Goal: Communication & Community: Answer question/provide support

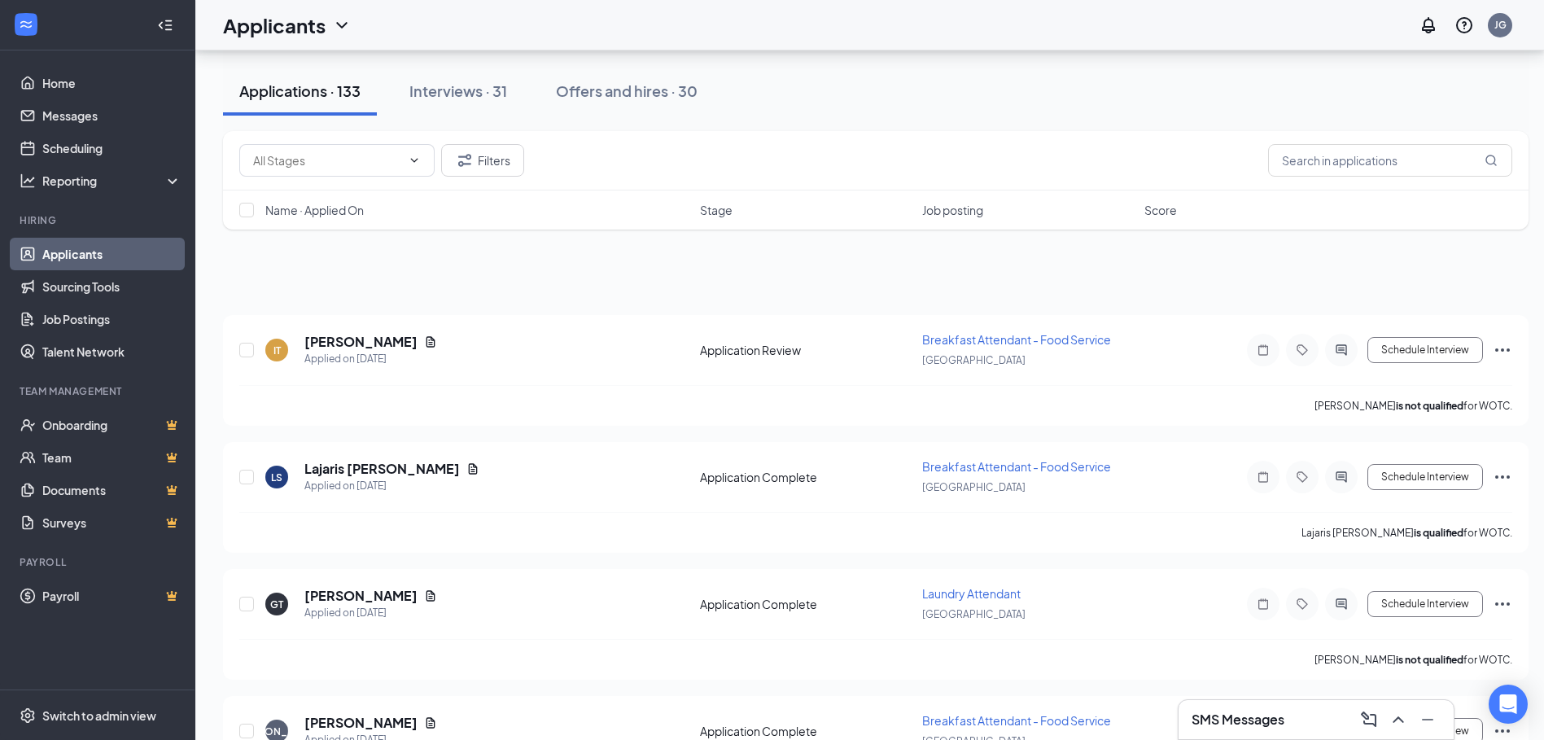
scroll to position [1221, 0]
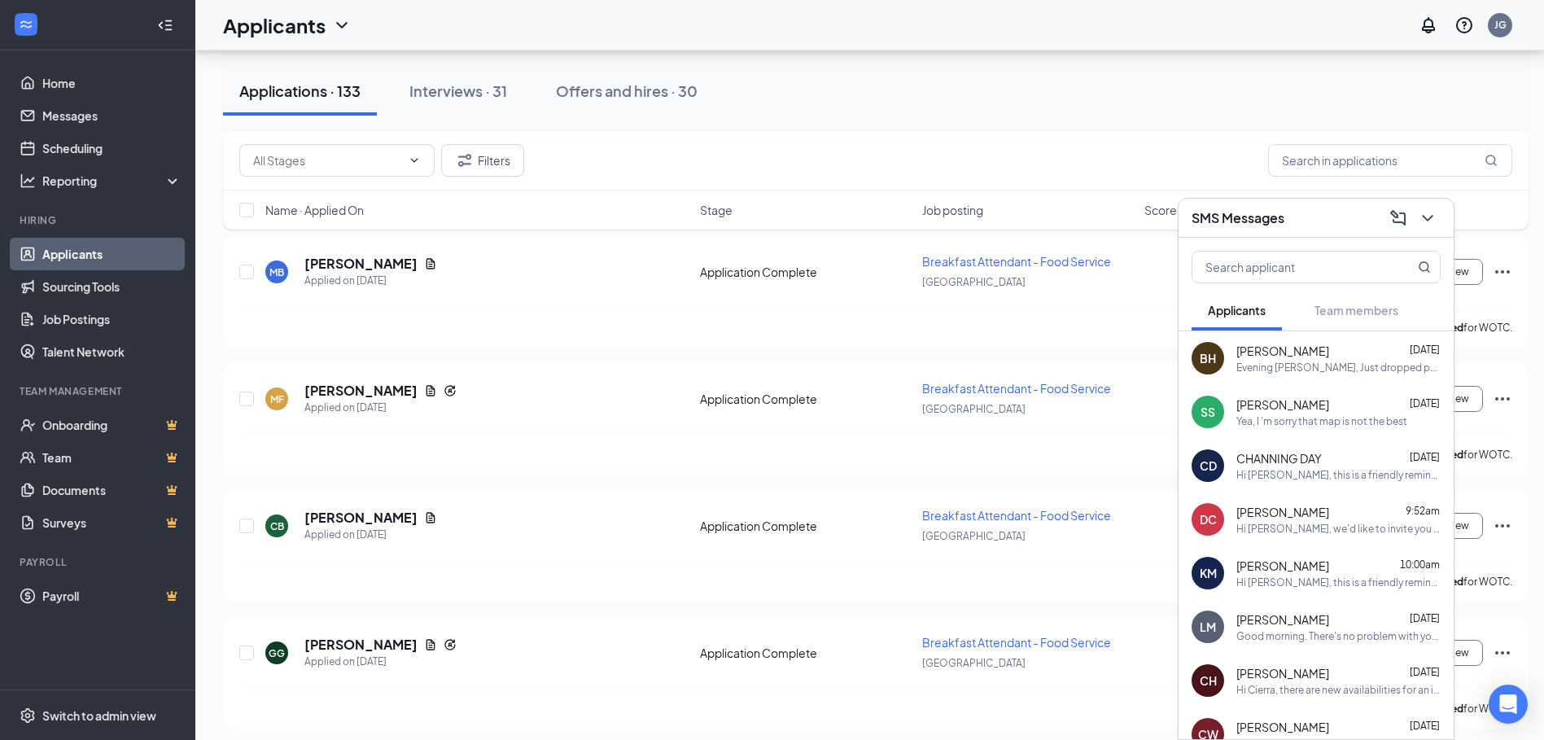
click at [1323, 403] on div "[PERSON_NAME] [DATE]" at bounding box center [1338, 404] width 204 height 16
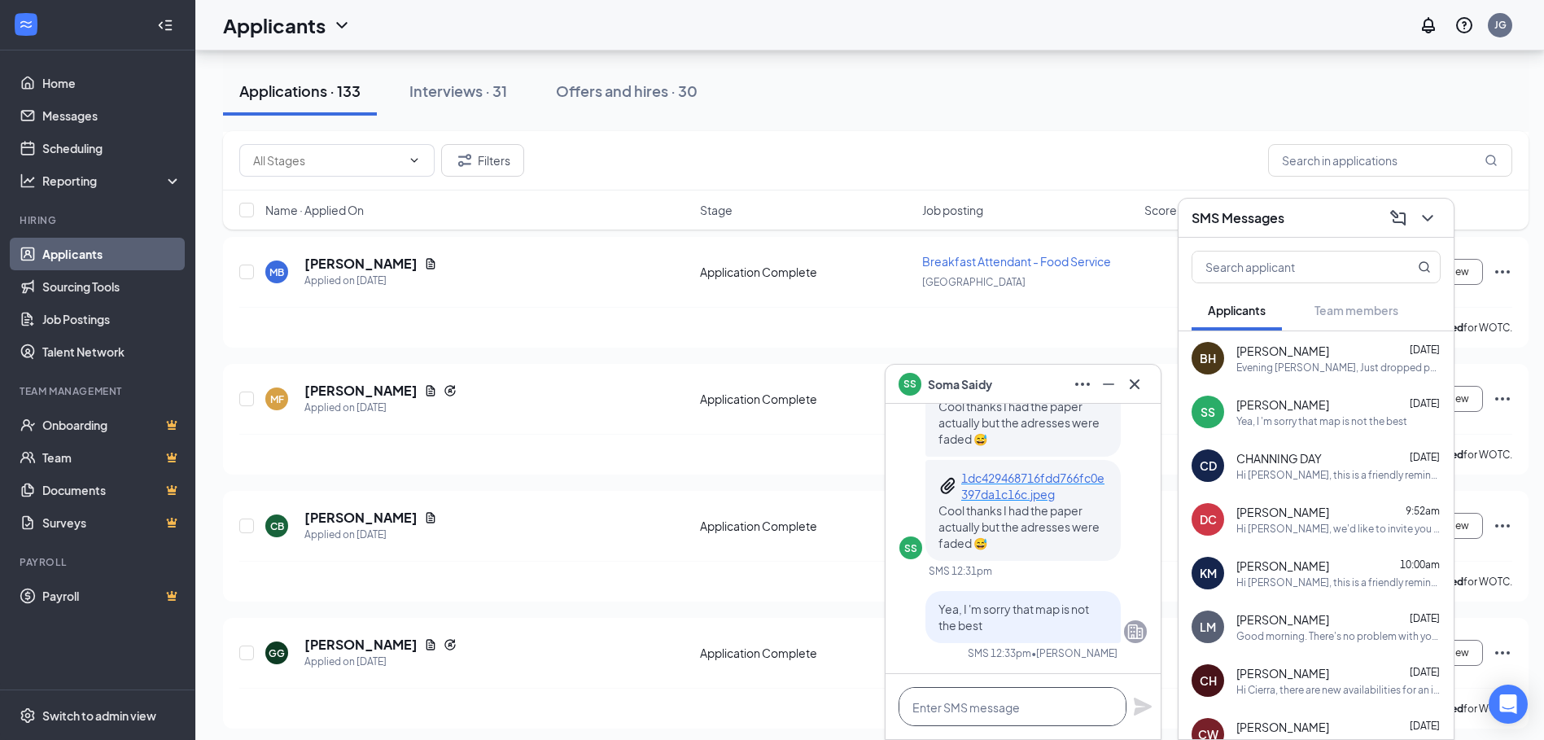
click at [1009, 701] on textarea at bounding box center [1012, 706] width 228 height 39
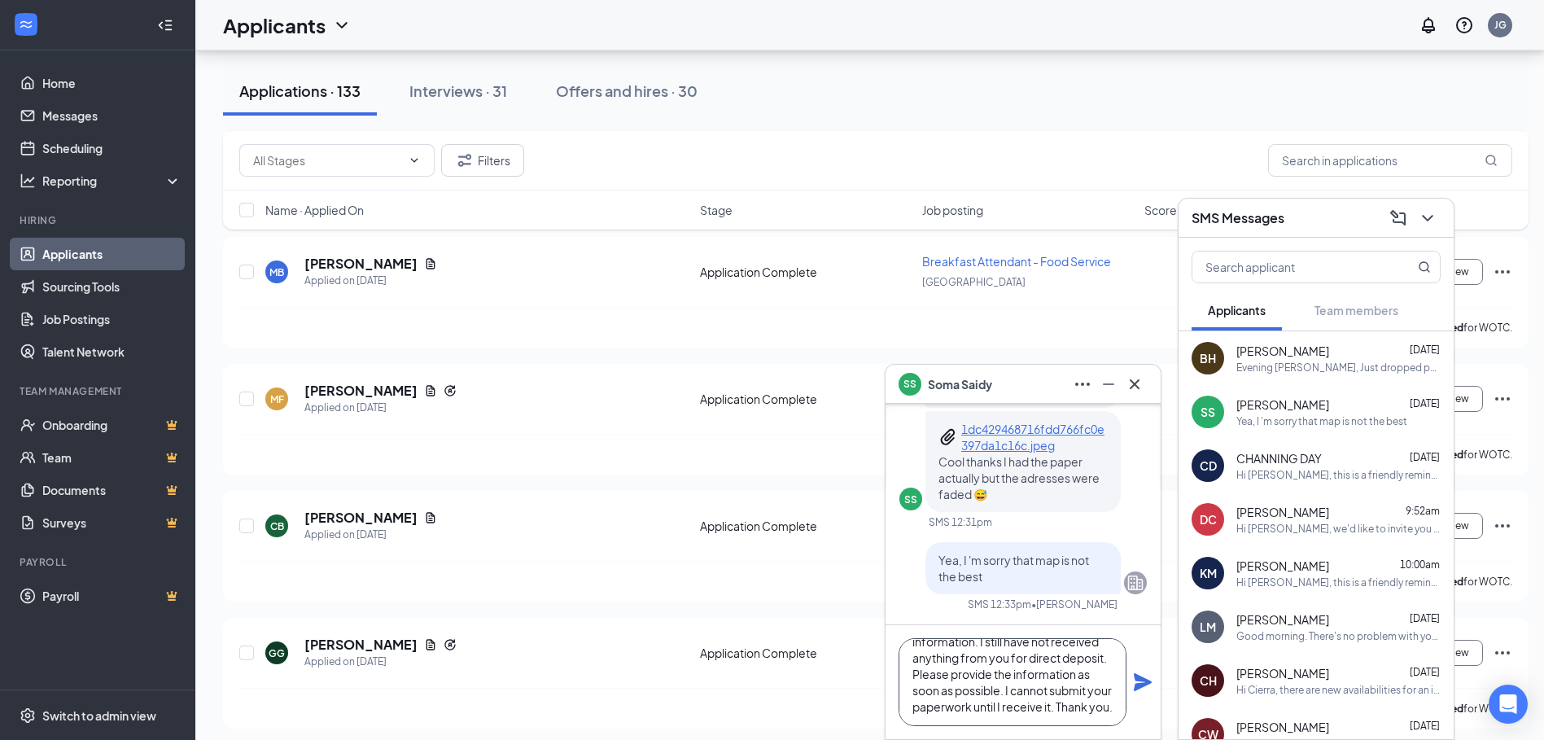
scroll to position [66, 0]
type textarea "Hi [PERSON_NAME], I wanted to follow up regarding your payroll information. I s…"
click at [1147, 683] on icon "Plane" at bounding box center [1143, 682] width 18 height 18
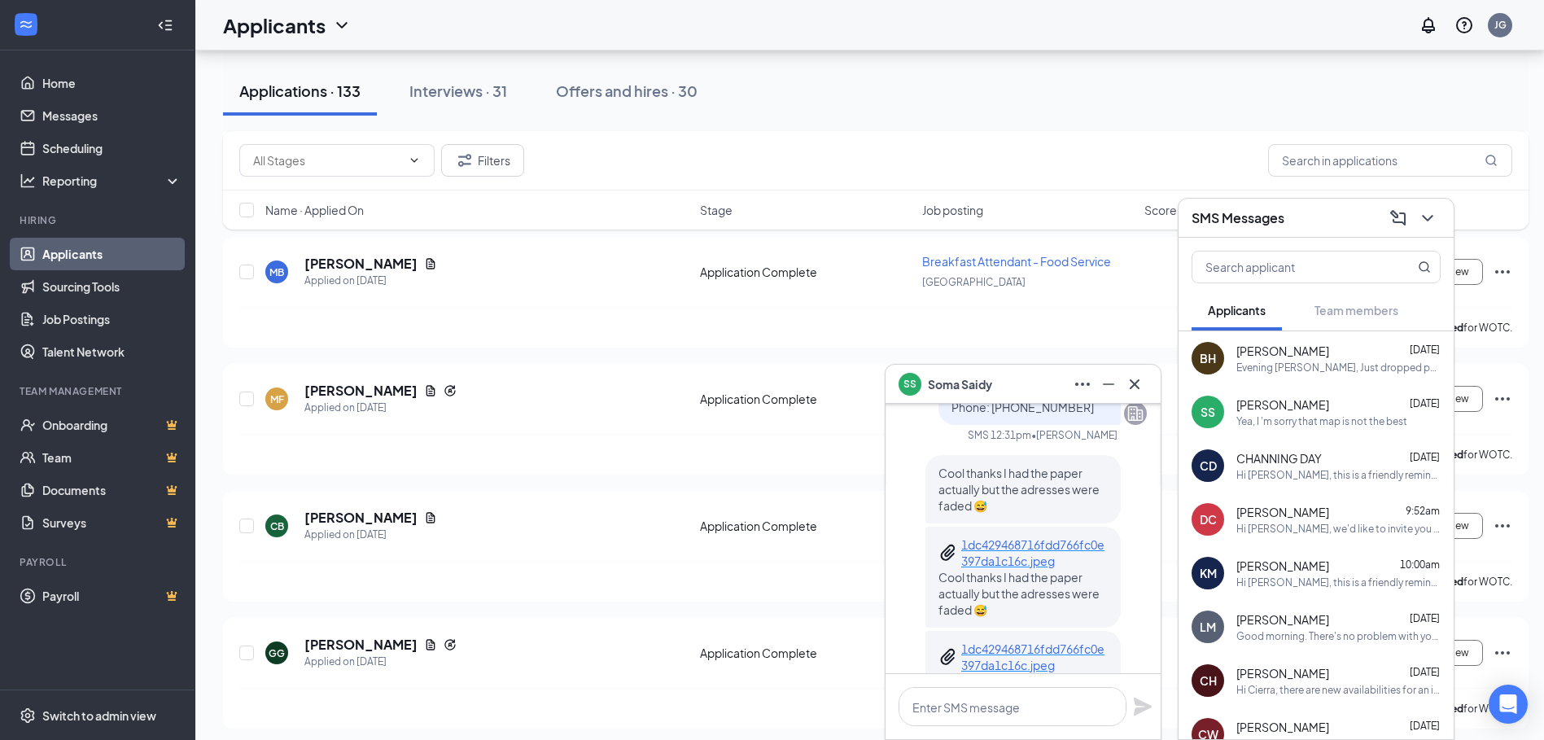
scroll to position [-413, 0]
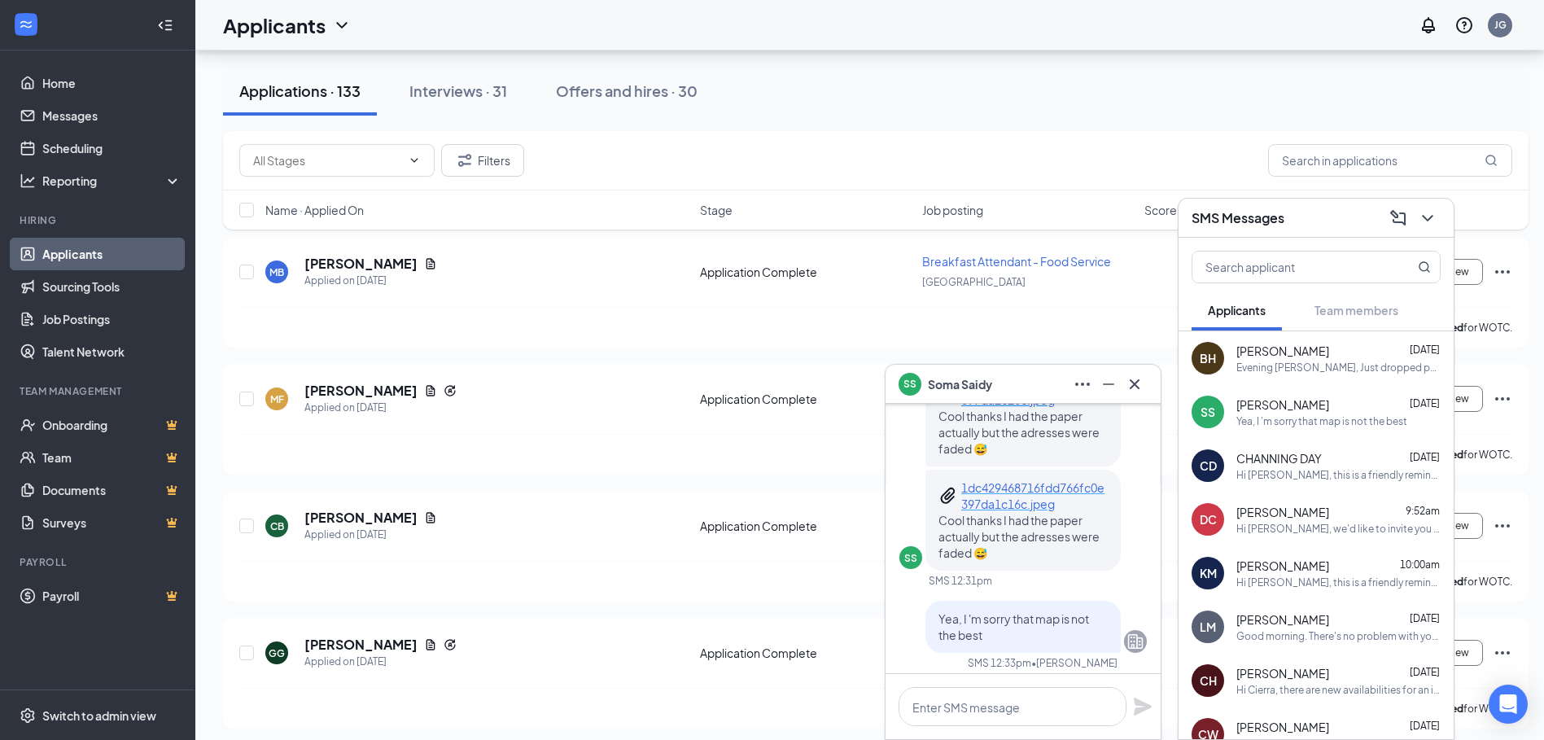
click at [994, 504] on p "1dc429468716fdd766fc0e397da1c16c.jpeg" at bounding box center [1034, 495] width 146 height 33
click at [1144, 375] on button at bounding box center [1134, 384] width 26 height 26
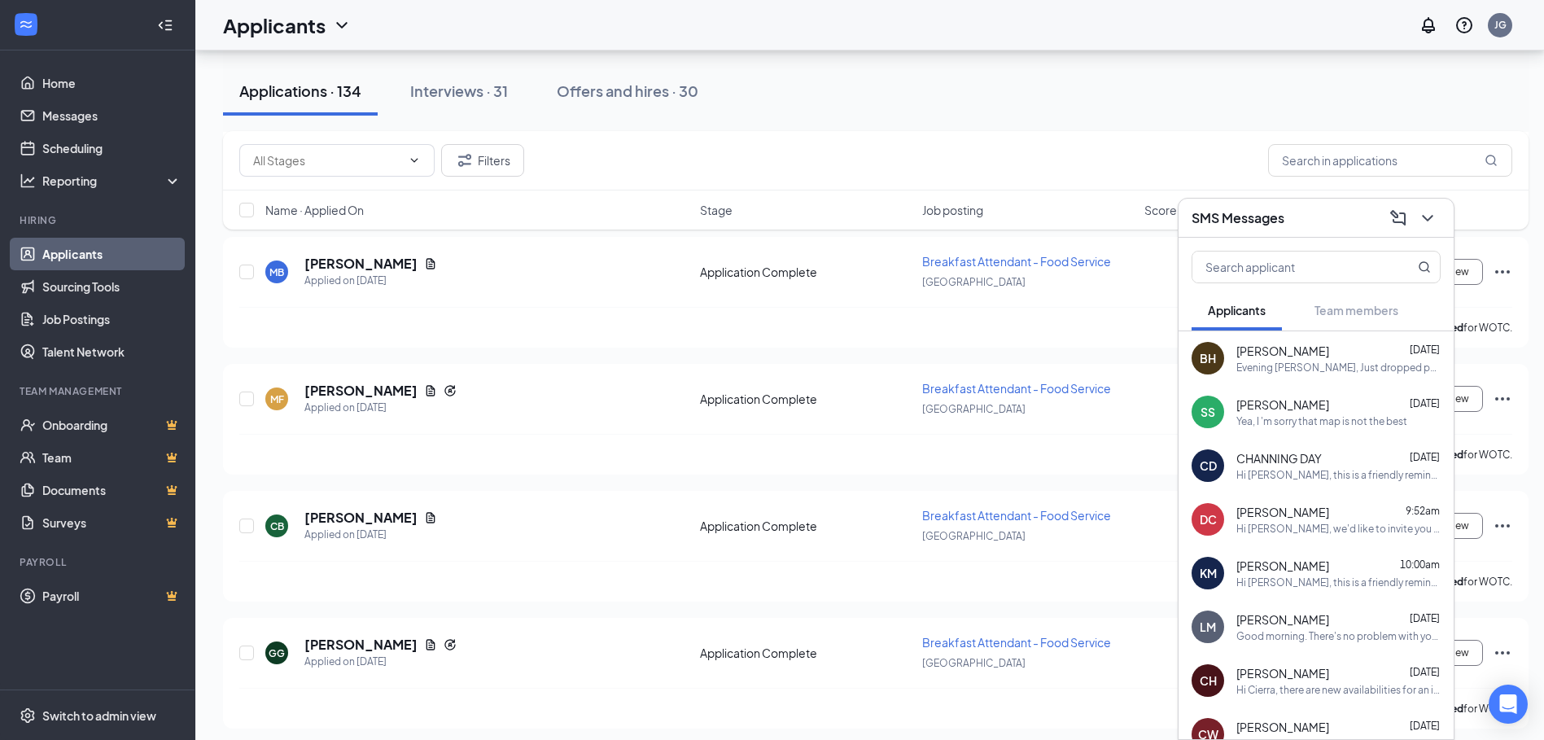
click at [1260, 570] on span "[PERSON_NAME]" at bounding box center [1282, 565] width 93 height 16
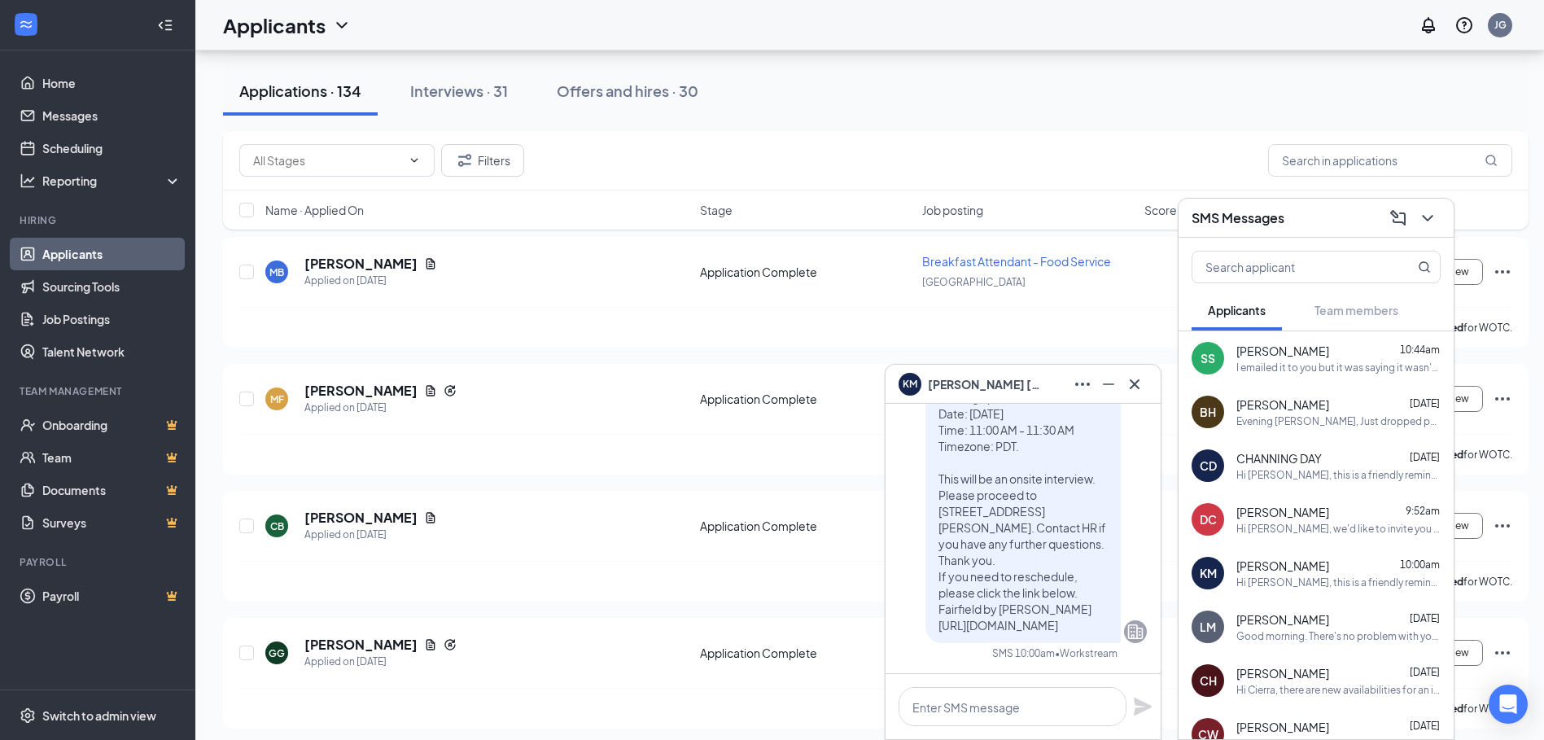
click at [988, 383] on span "[PERSON_NAME]" at bounding box center [985, 384] width 114 height 18
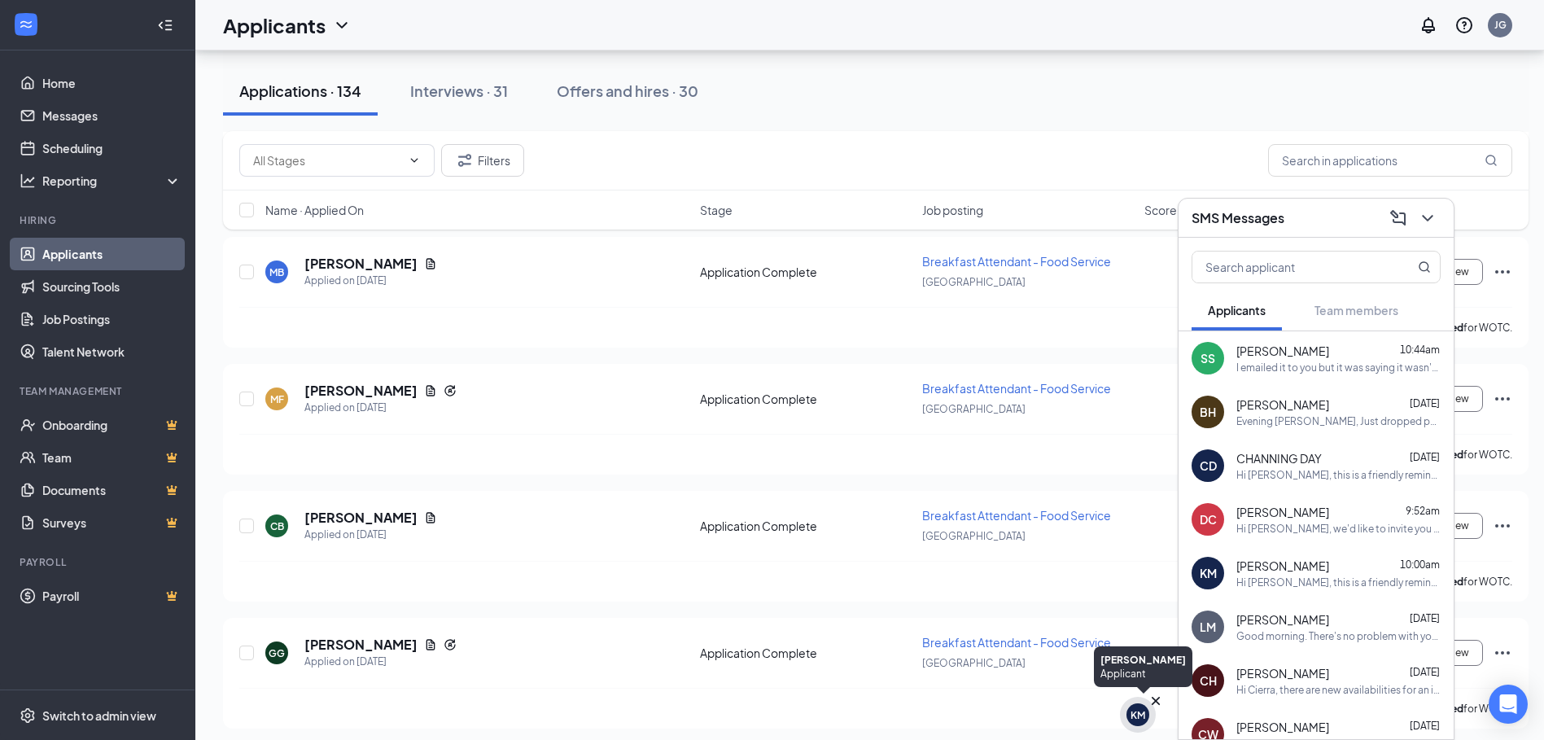
click at [1135, 720] on div "KM" at bounding box center [1137, 715] width 15 height 14
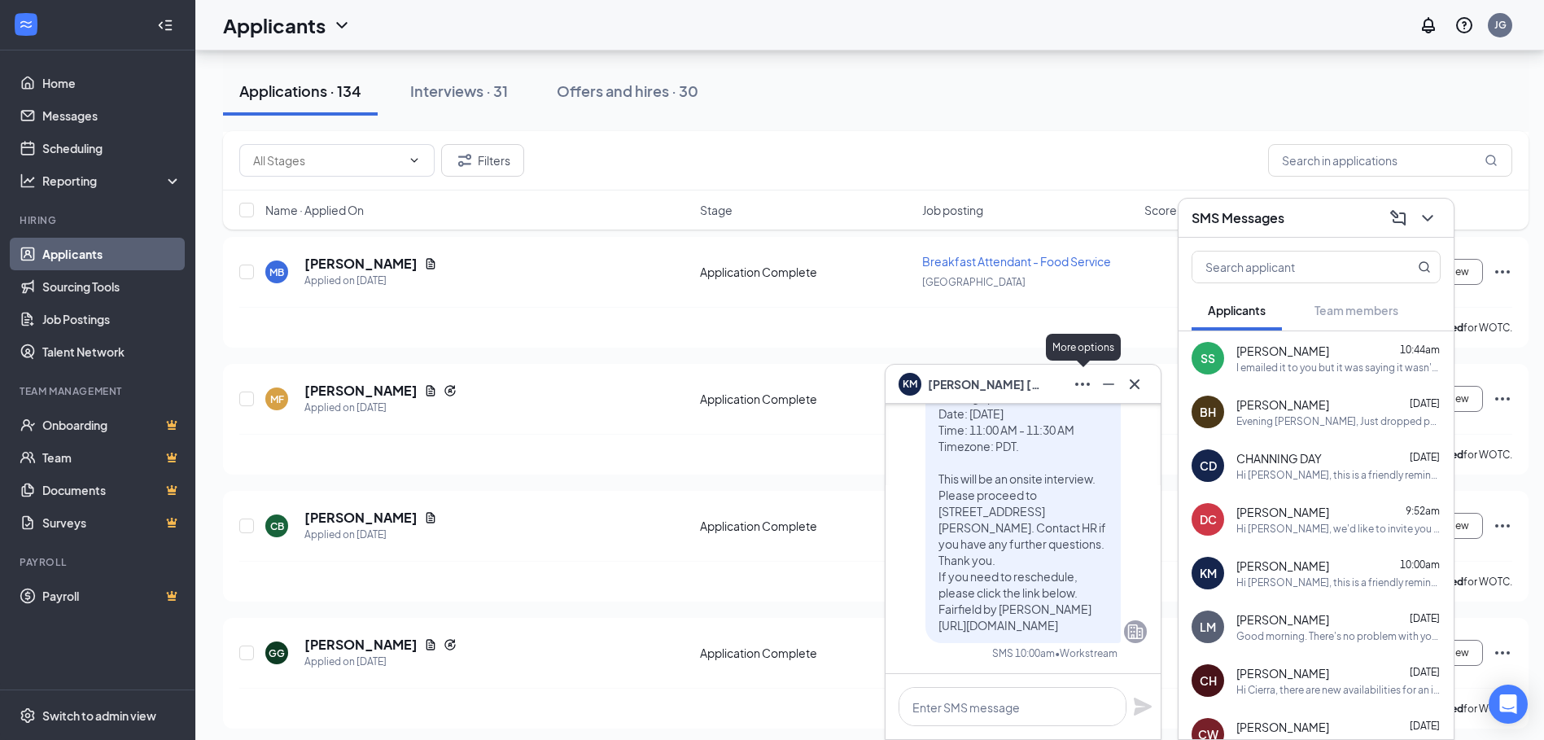
click at [1087, 389] on icon "Ellipses" at bounding box center [1082, 384] width 20 height 20
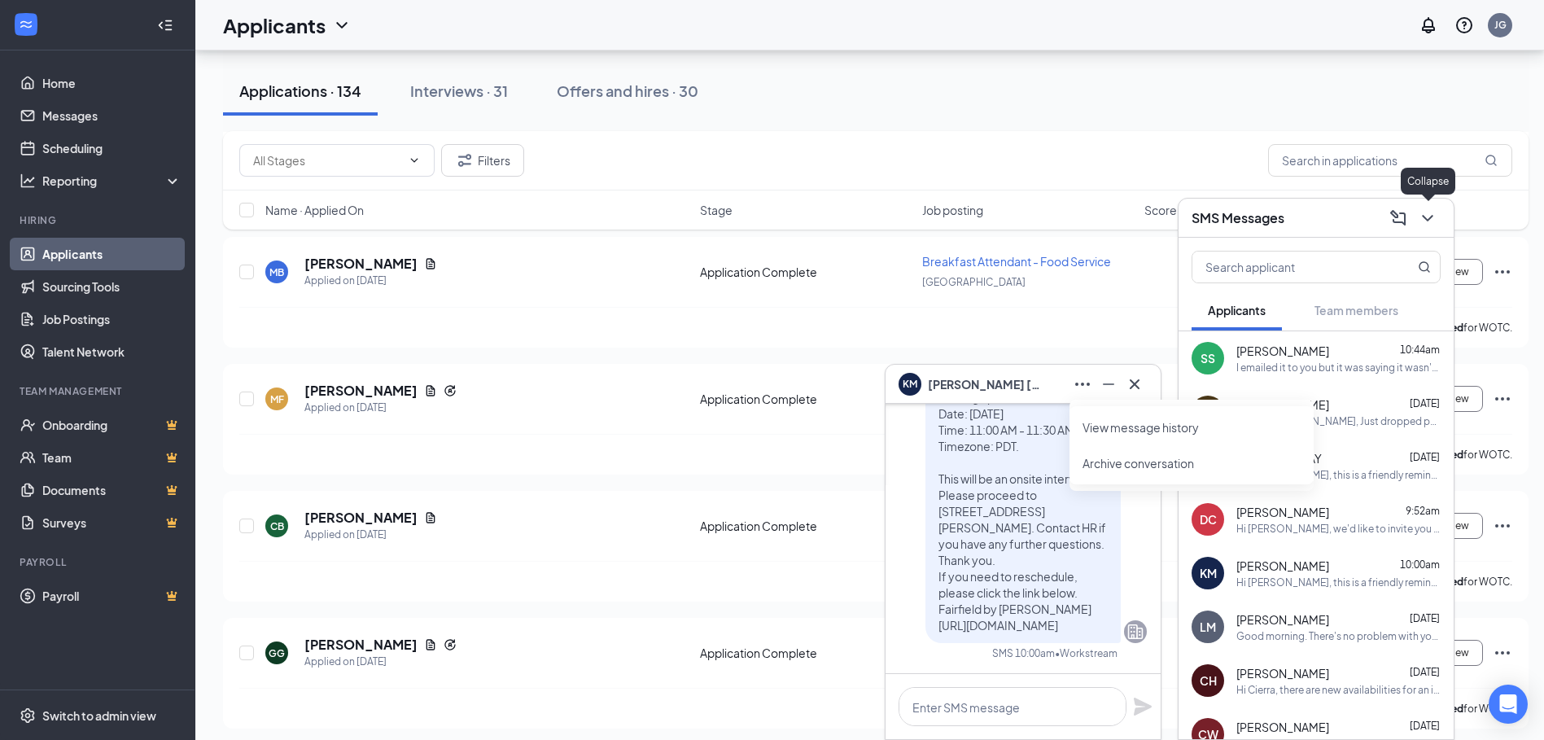
click at [1426, 210] on icon "ChevronDown" at bounding box center [1428, 218] width 20 height 20
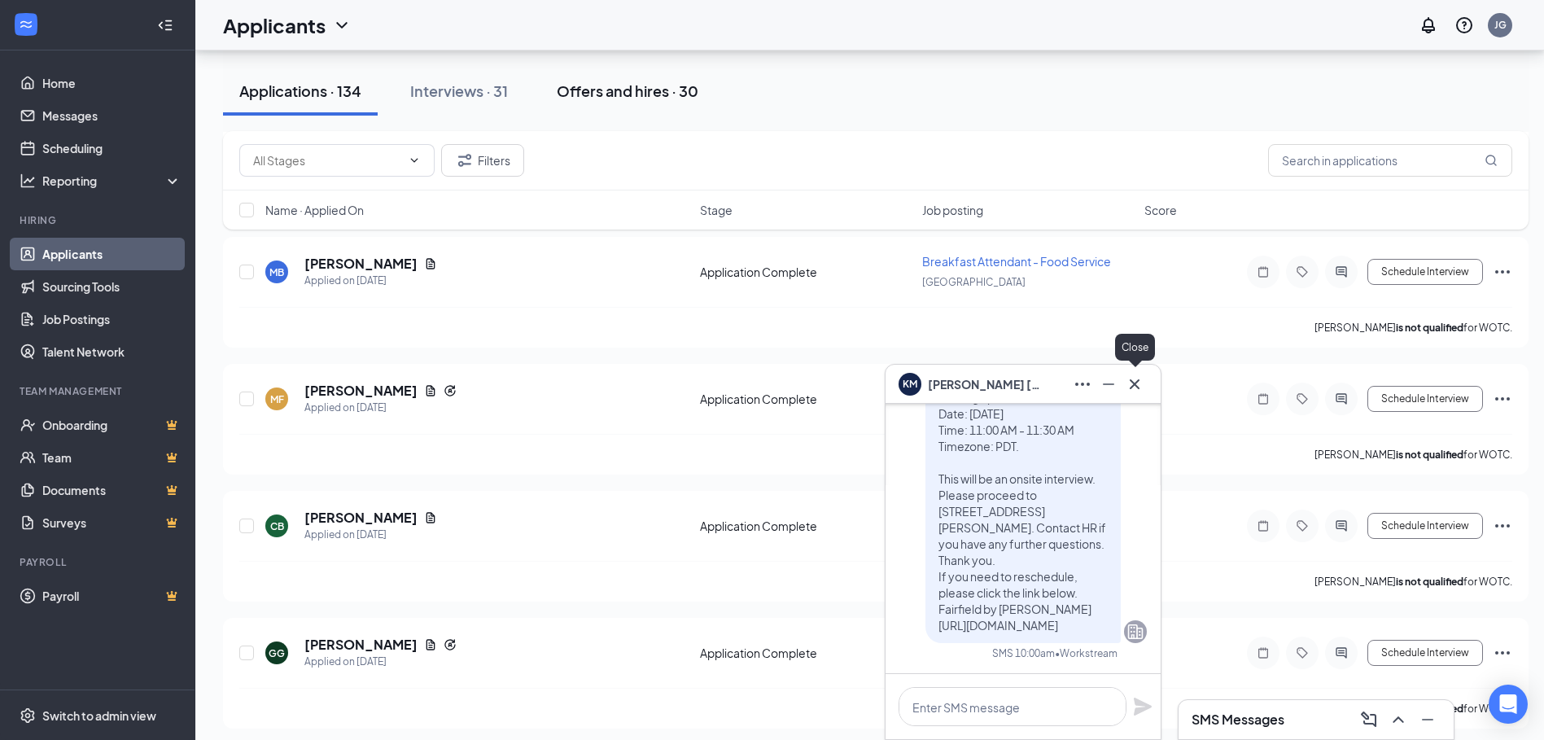
drag, startPoint x: 1141, startPoint y: 385, endPoint x: 607, endPoint y: 92, distance: 608.9
click at [1140, 385] on icon "Cross" at bounding box center [1135, 384] width 20 height 20
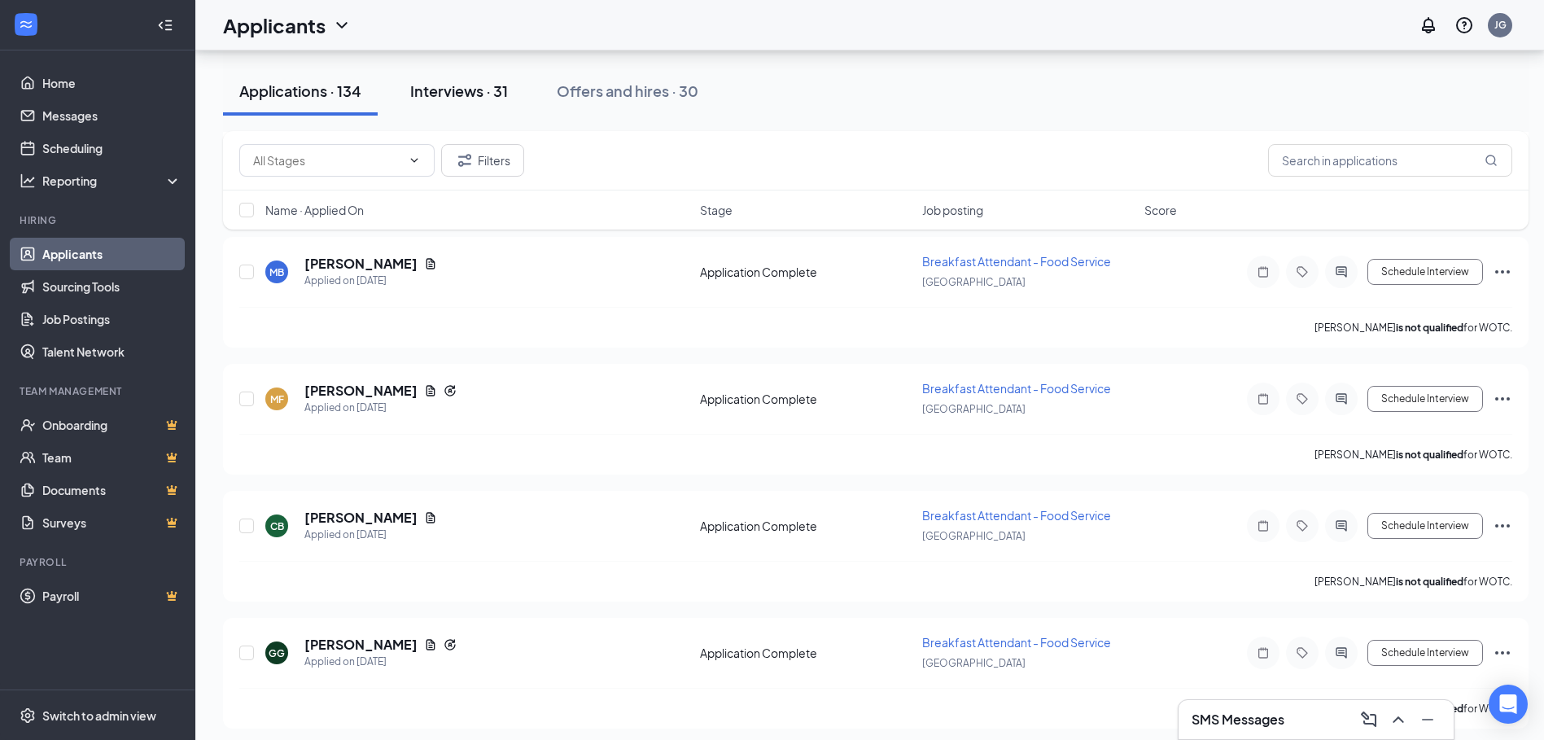
click at [486, 85] on div "Interviews · 31" at bounding box center [459, 91] width 98 height 20
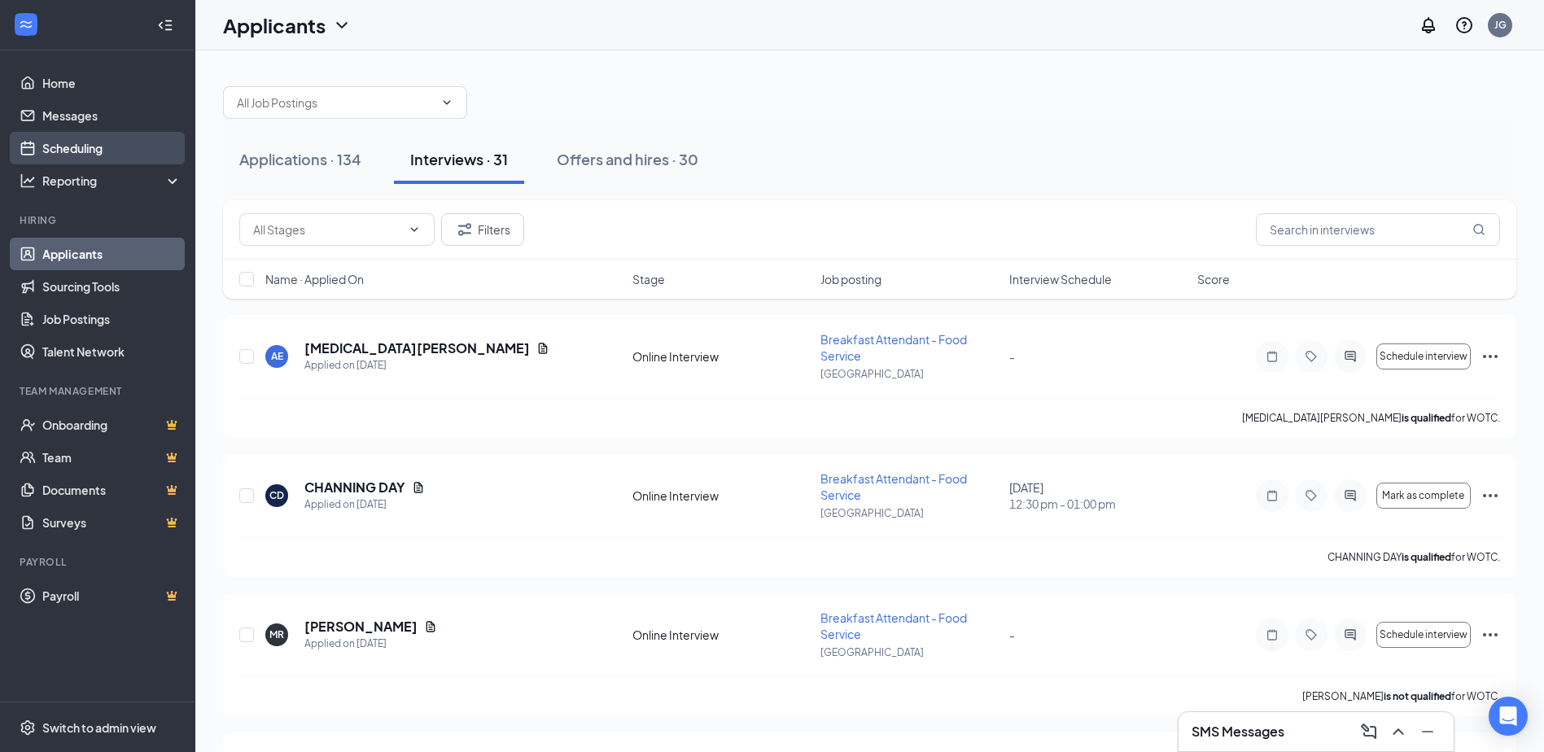
click at [91, 153] on link "Scheduling" at bounding box center [111, 148] width 139 height 33
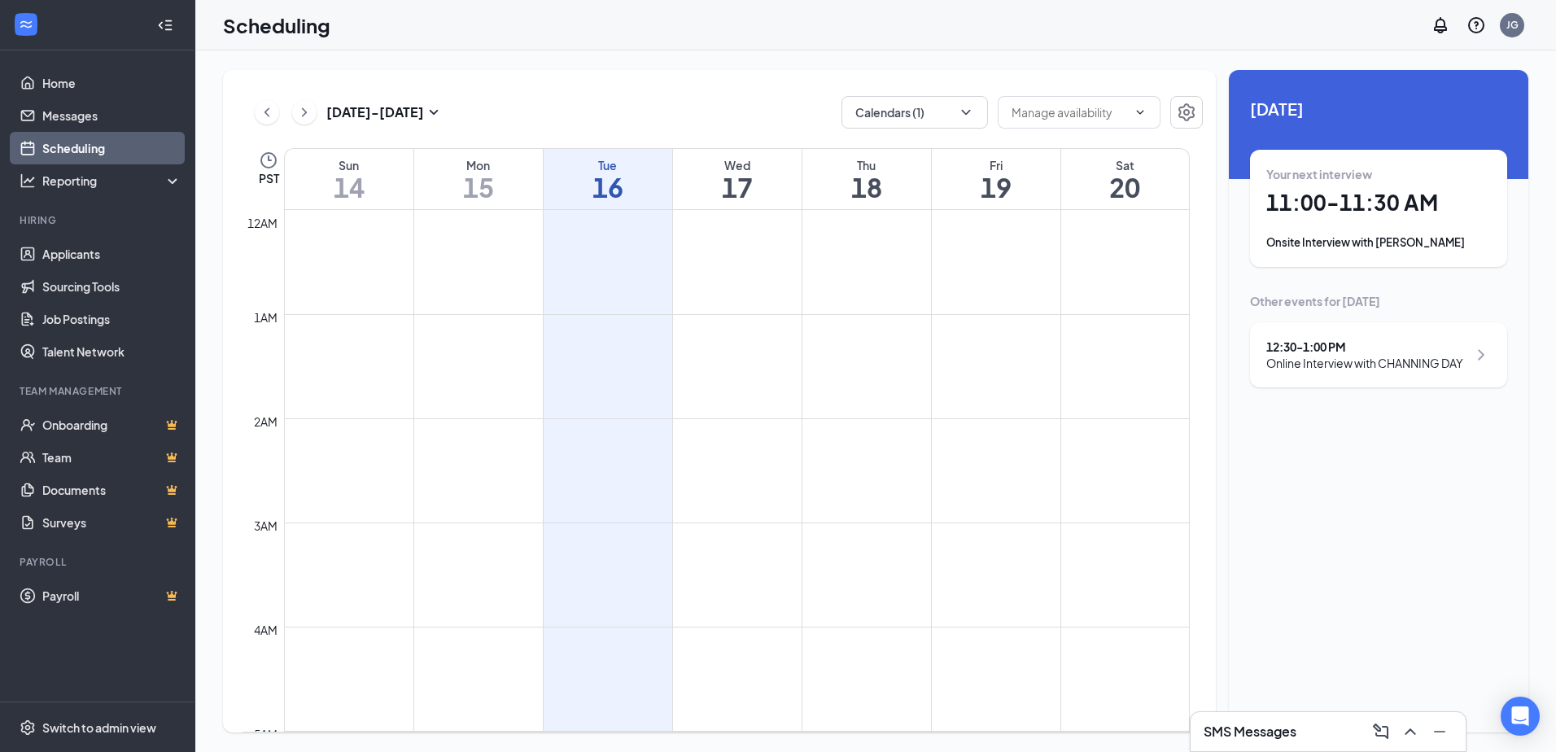
scroll to position [800, 0]
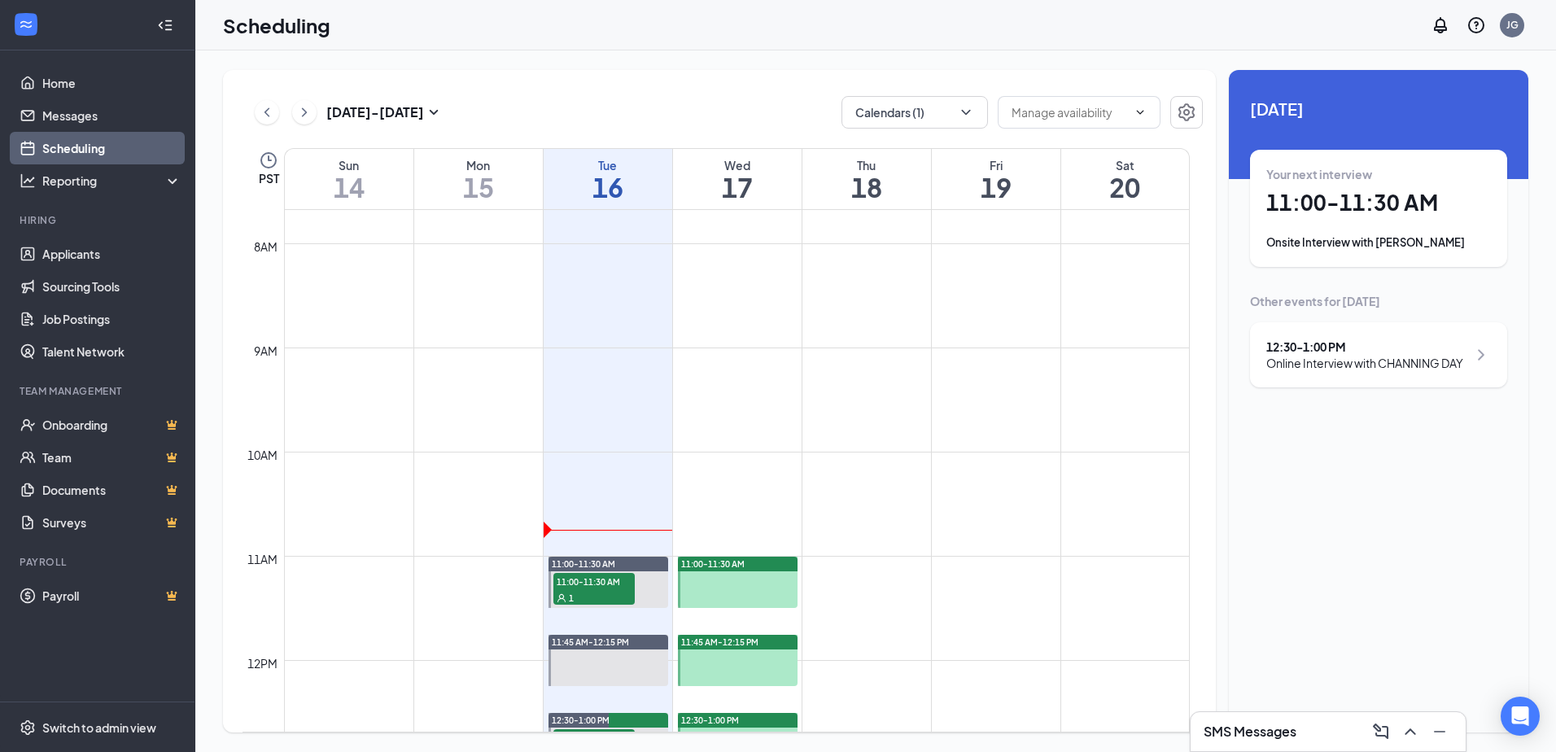
click at [1359, 234] on div "Onsite Interview with [PERSON_NAME]" at bounding box center [1378, 242] width 225 height 16
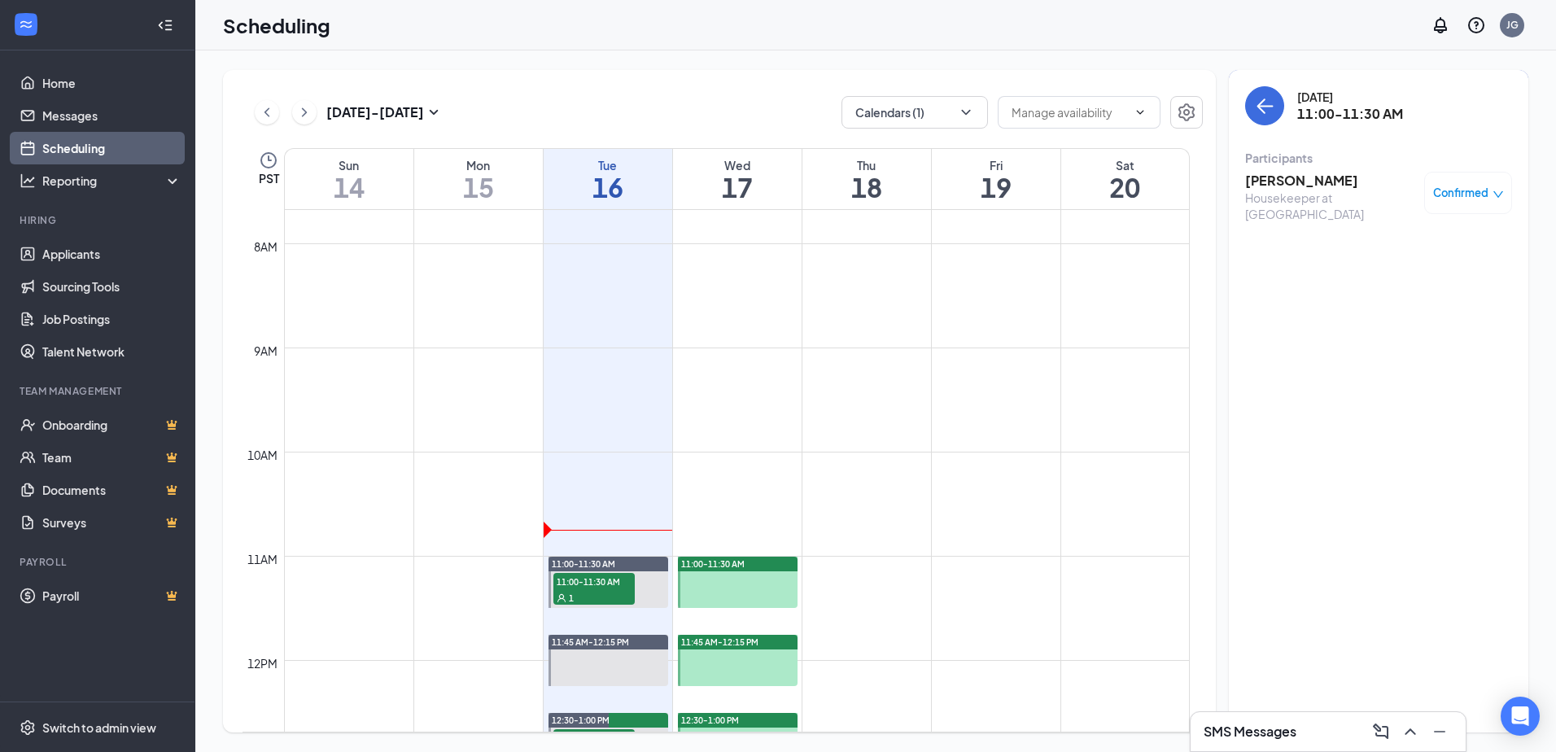
click at [1267, 184] on h3 "[PERSON_NAME]" at bounding box center [1330, 181] width 171 height 18
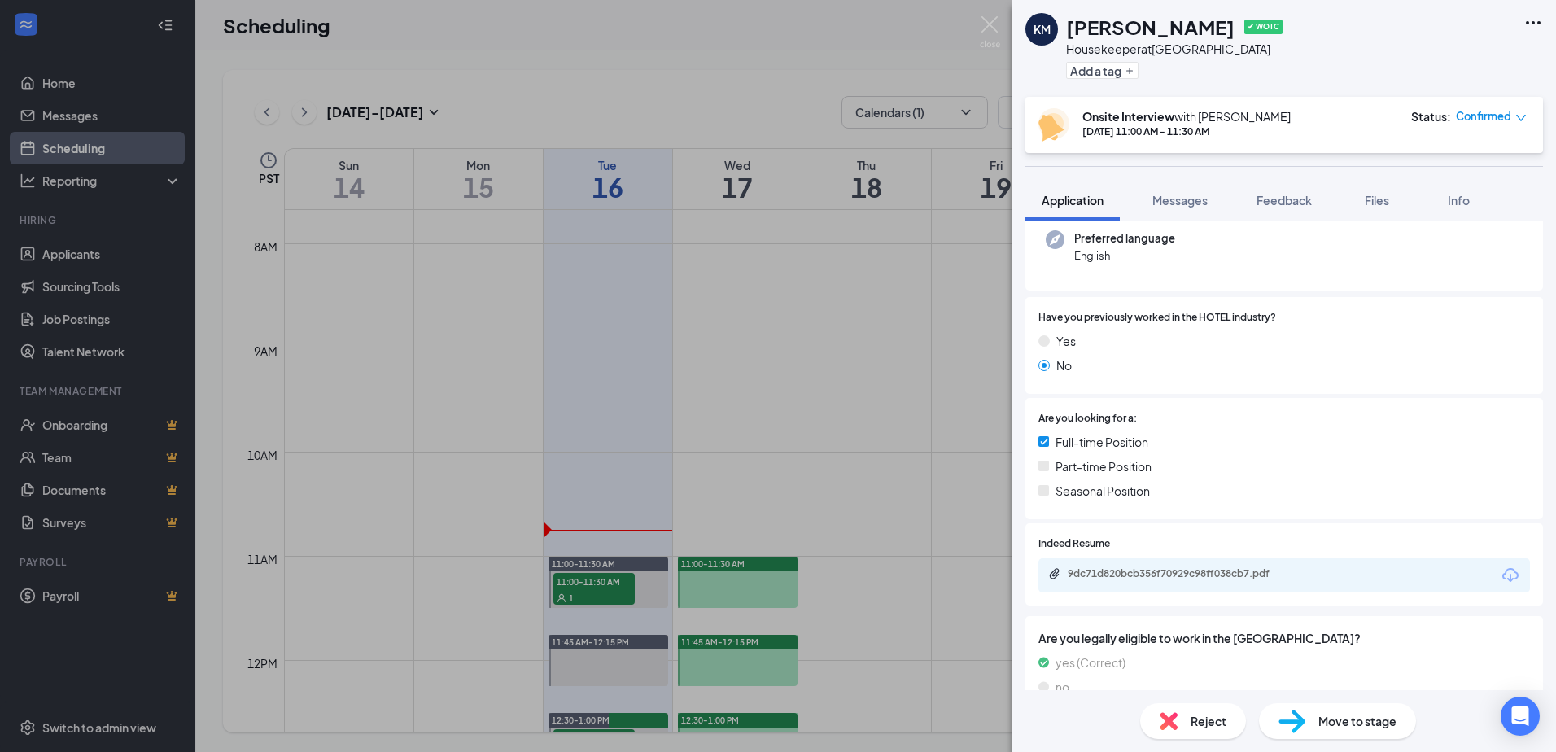
scroll to position [244, 0]
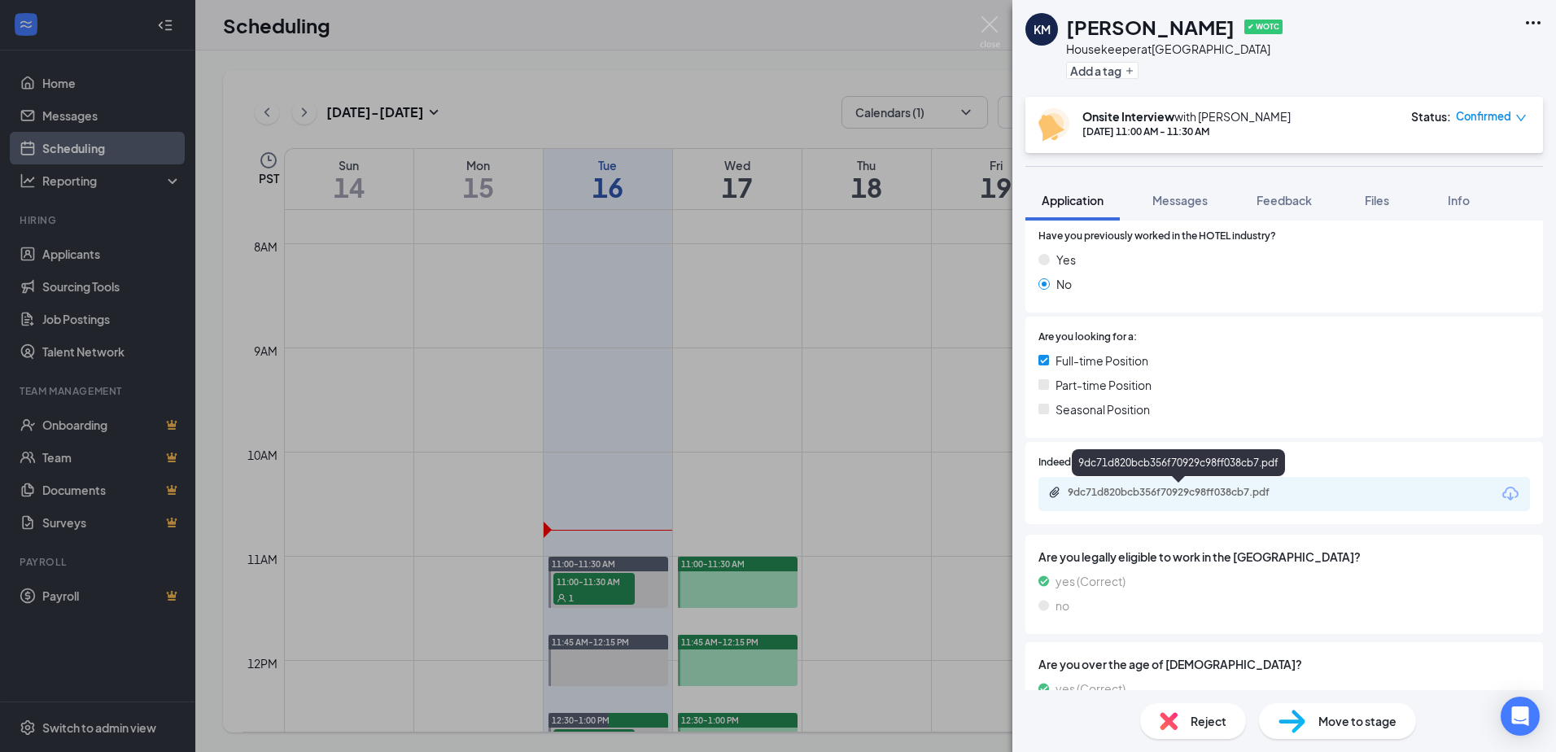
click at [1146, 499] on div "9dc71d820bcb356f70929c98ff038cb7.pdf" at bounding box center [1182, 492] width 228 height 13
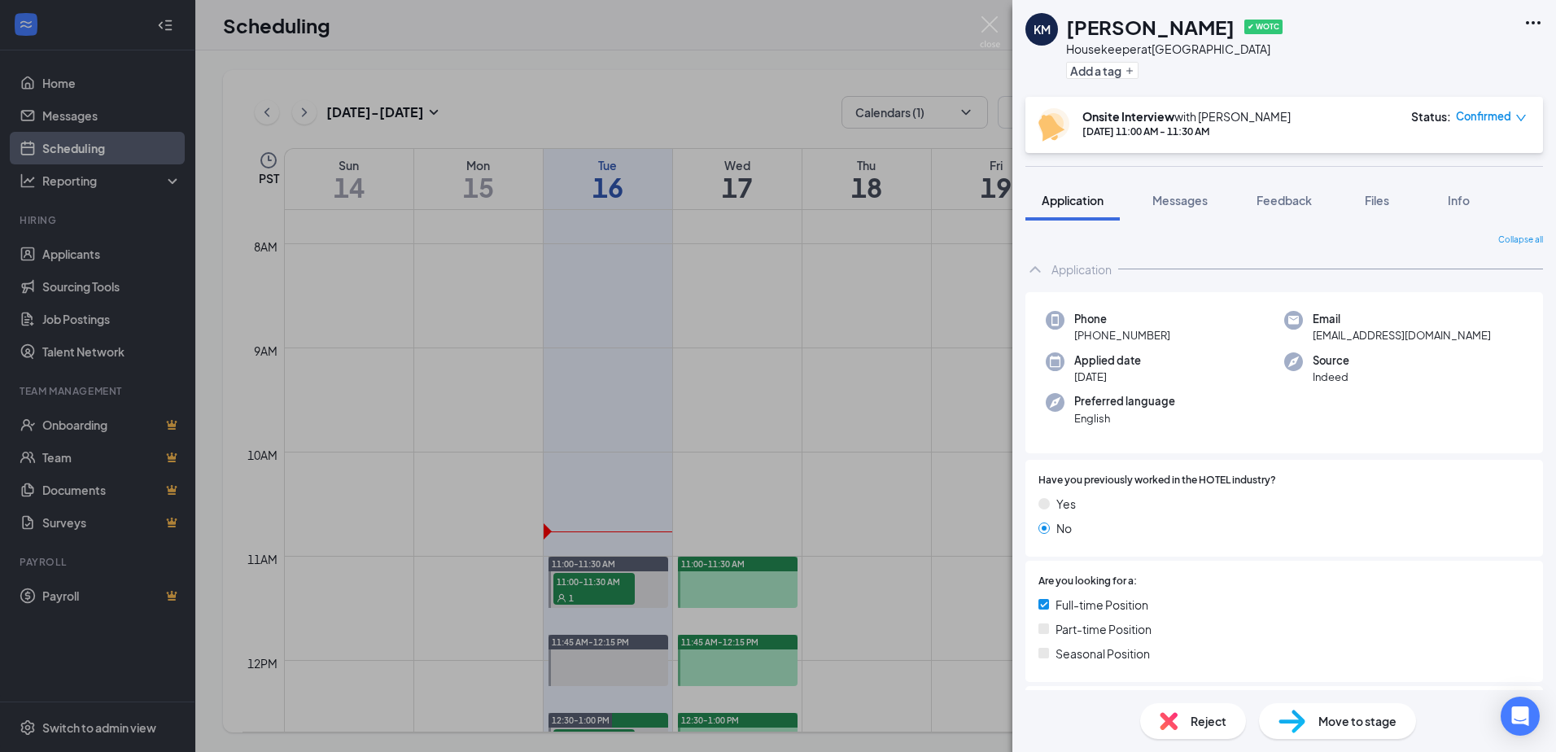
click at [985, 23] on img at bounding box center [990, 32] width 20 height 32
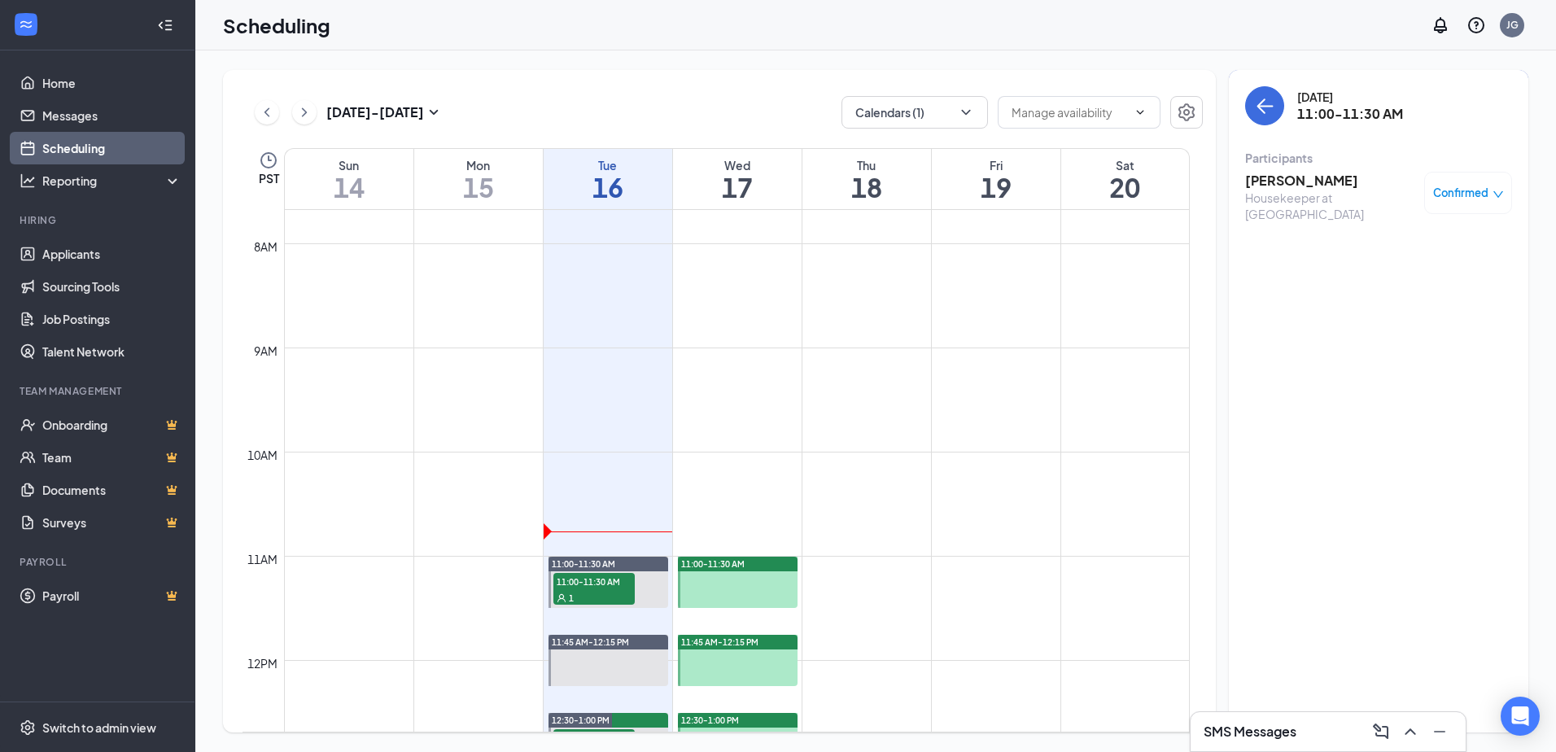
click at [1260, 737] on h3 "SMS Messages" at bounding box center [1249, 732] width 93 height 18
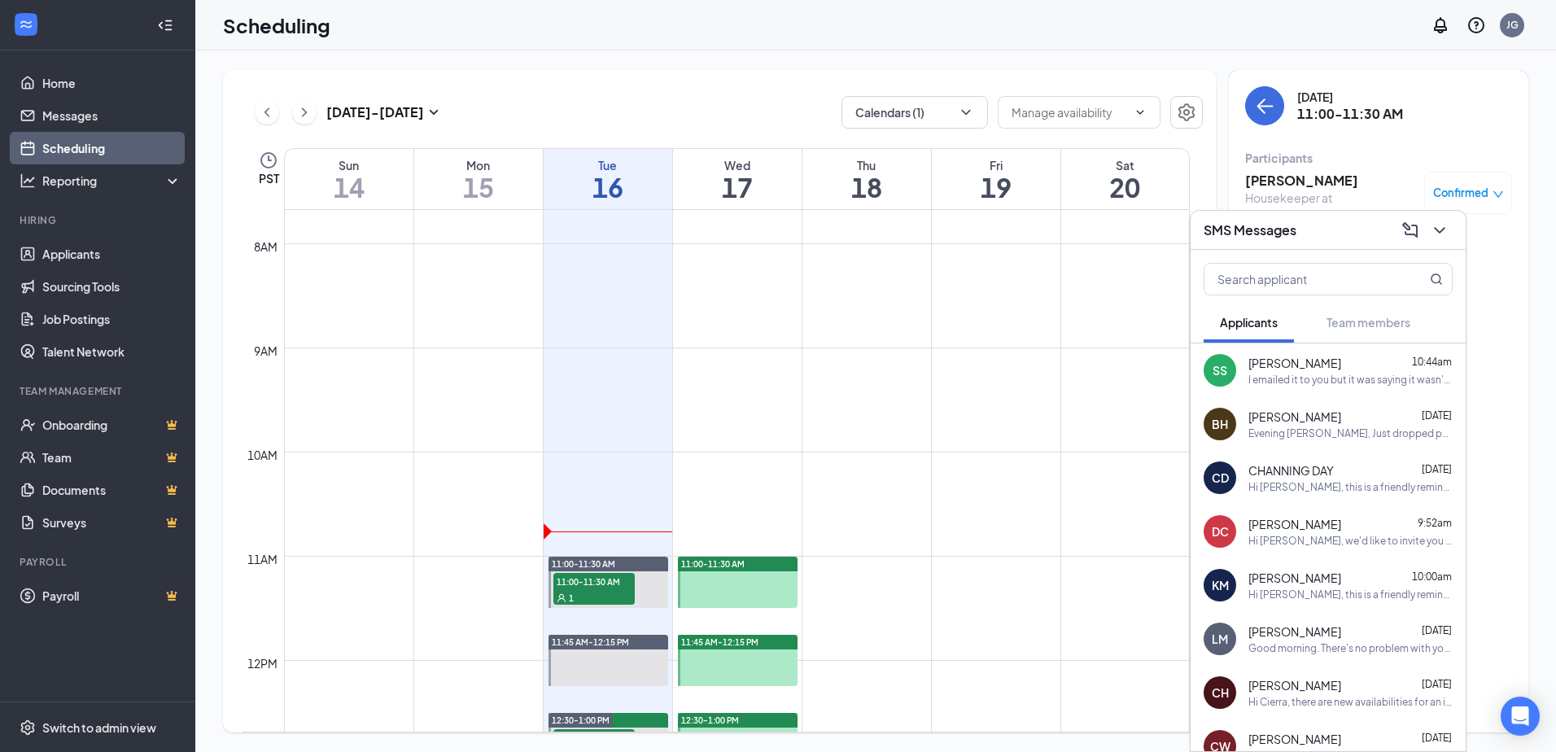
click at [1285, 381] on div "I emailed it to you but it was saying it wasn't being accepted I emailed it twi…" at bounding box center [1350, 380] width 204 height 14
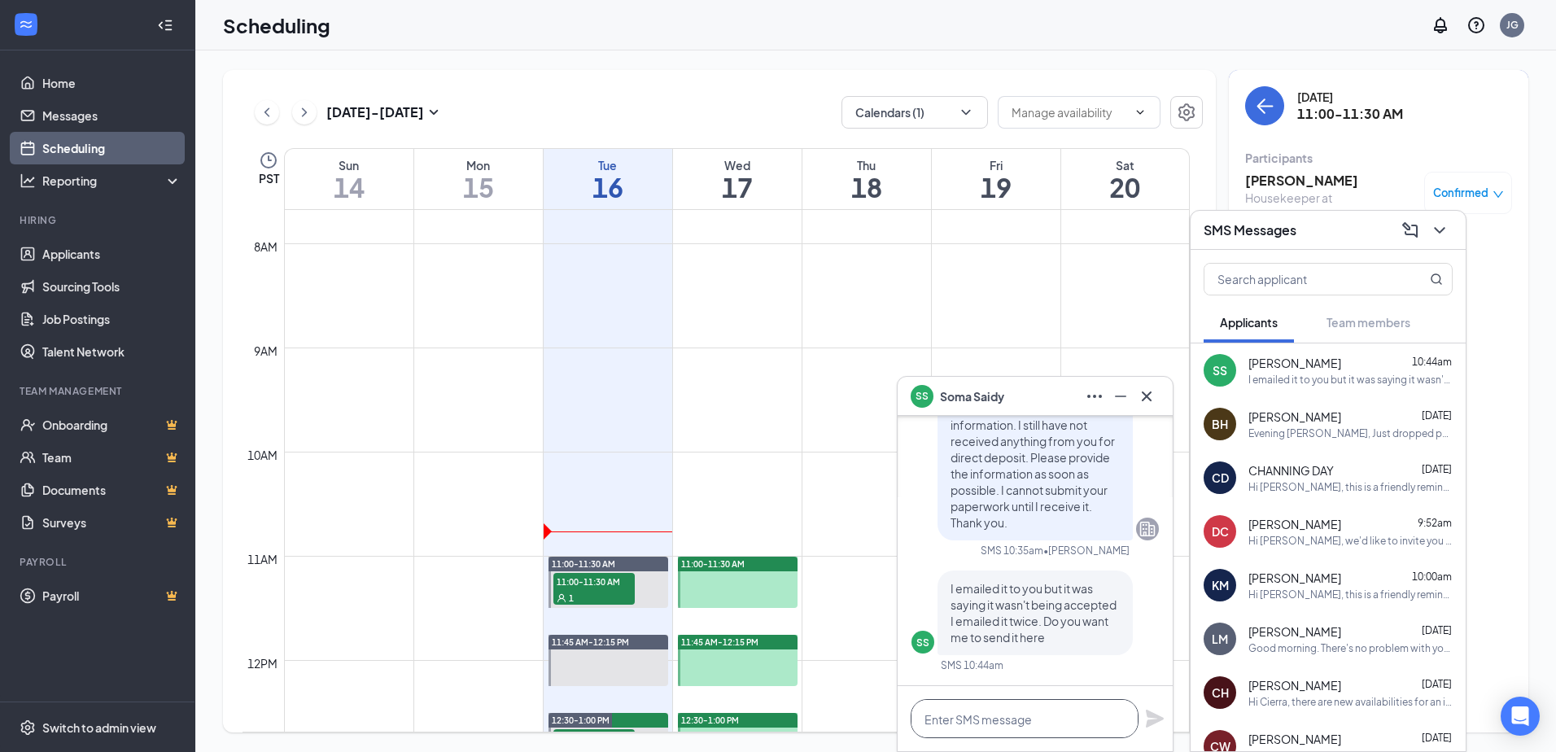
click at [988, 715] on textarea at bounding box center [1025, 718] width 228 height 39
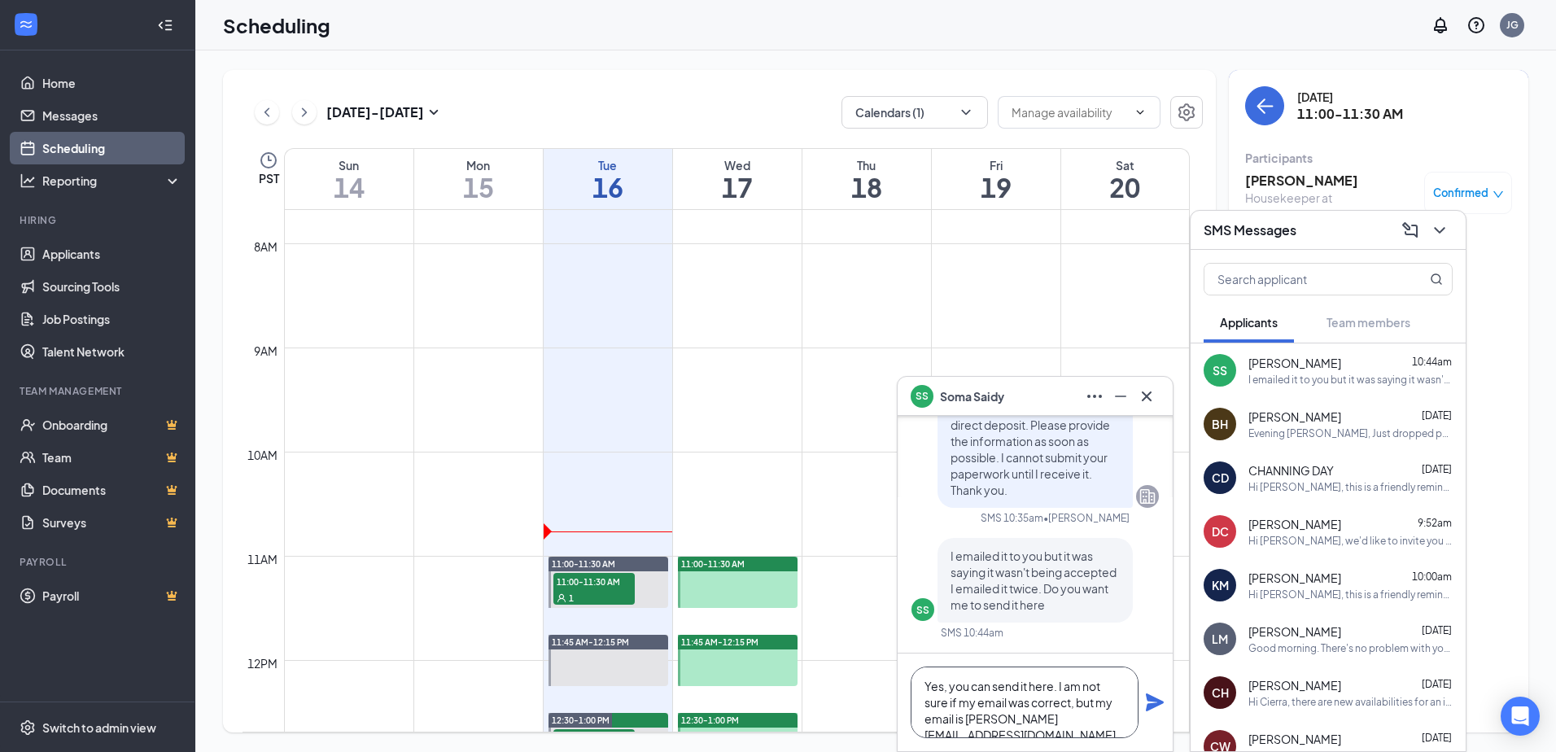
type textarea "Yes, you can send it here. I am not sure if my email was correct, but my email …"
click at [1150, 692] on icon "Plane" at bounding box center [1155, 702] width 20 height 20
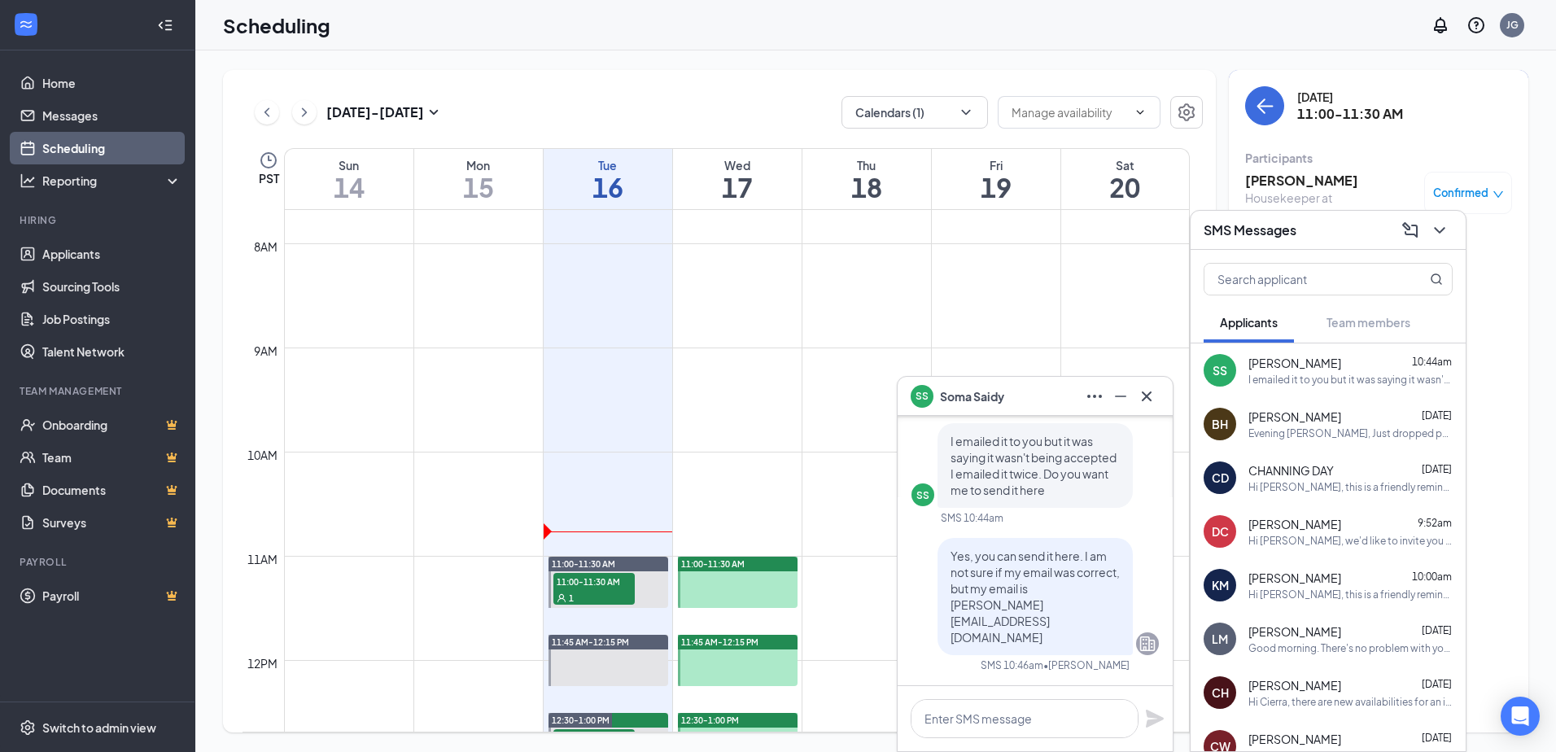
scroll to position [0, 0]
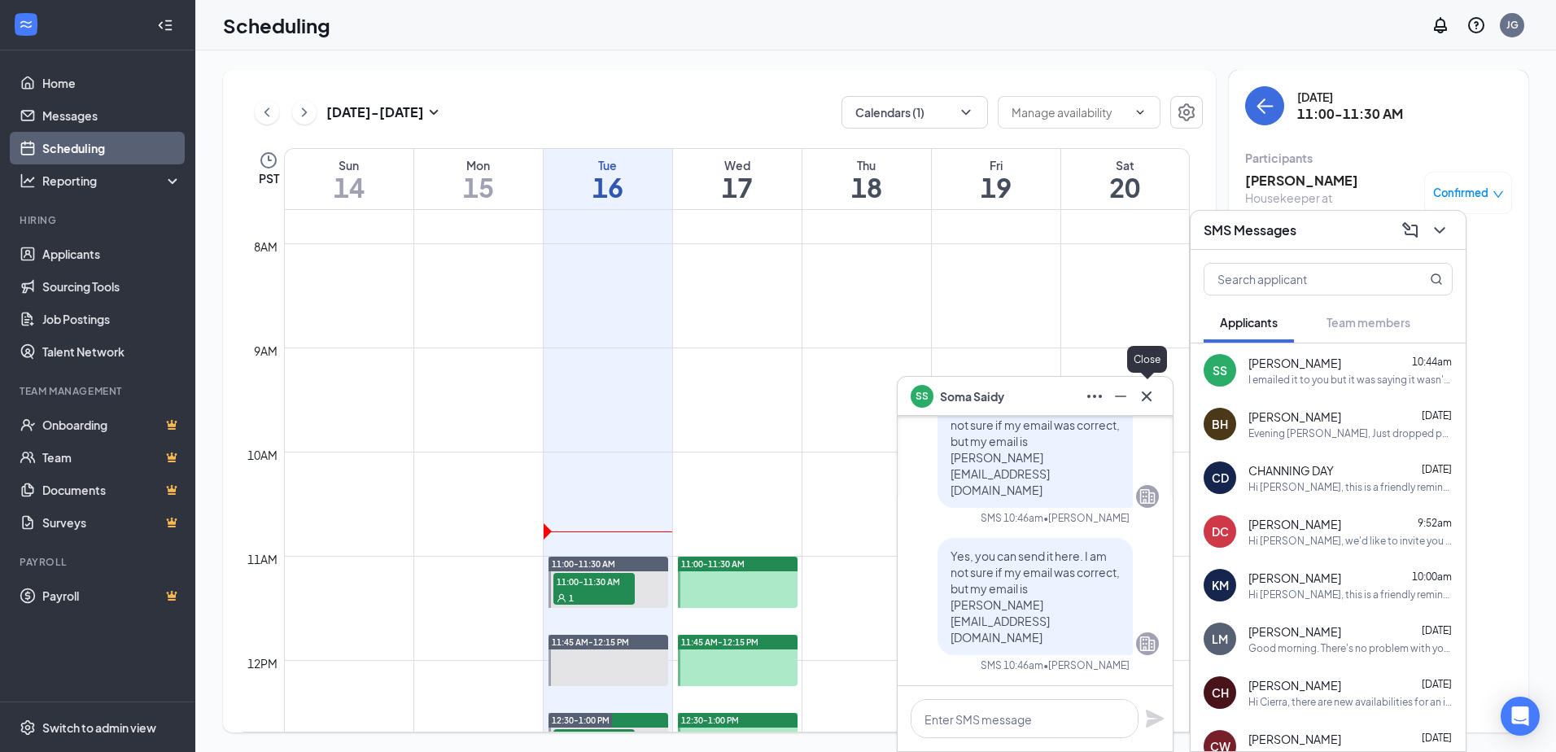
click at [1155, 395] on icon "Cross" at bounding box center [1147, 397] width 20 height 20
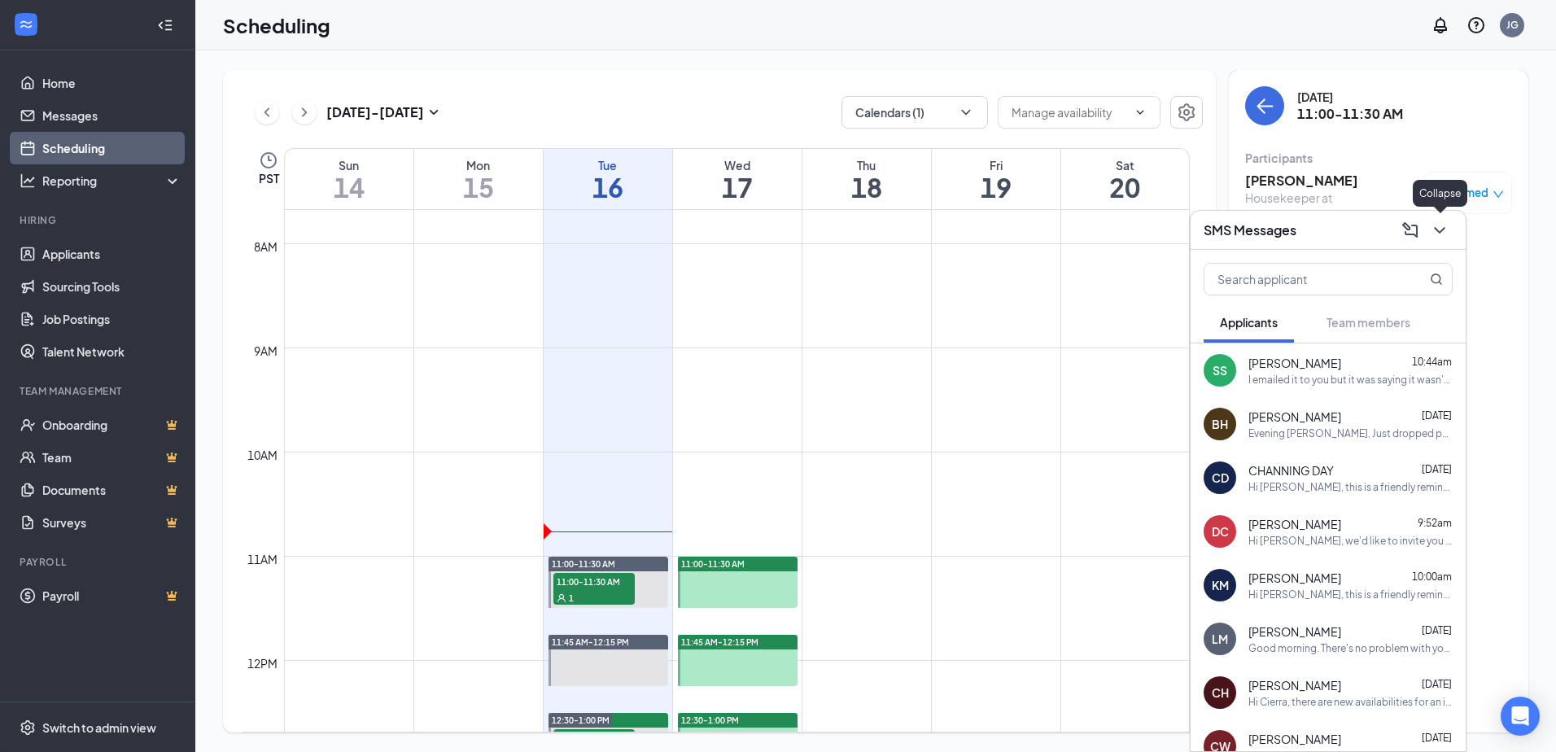
click at [1429, 235] on button at bounding box center [1439, 230] width 26 height 26
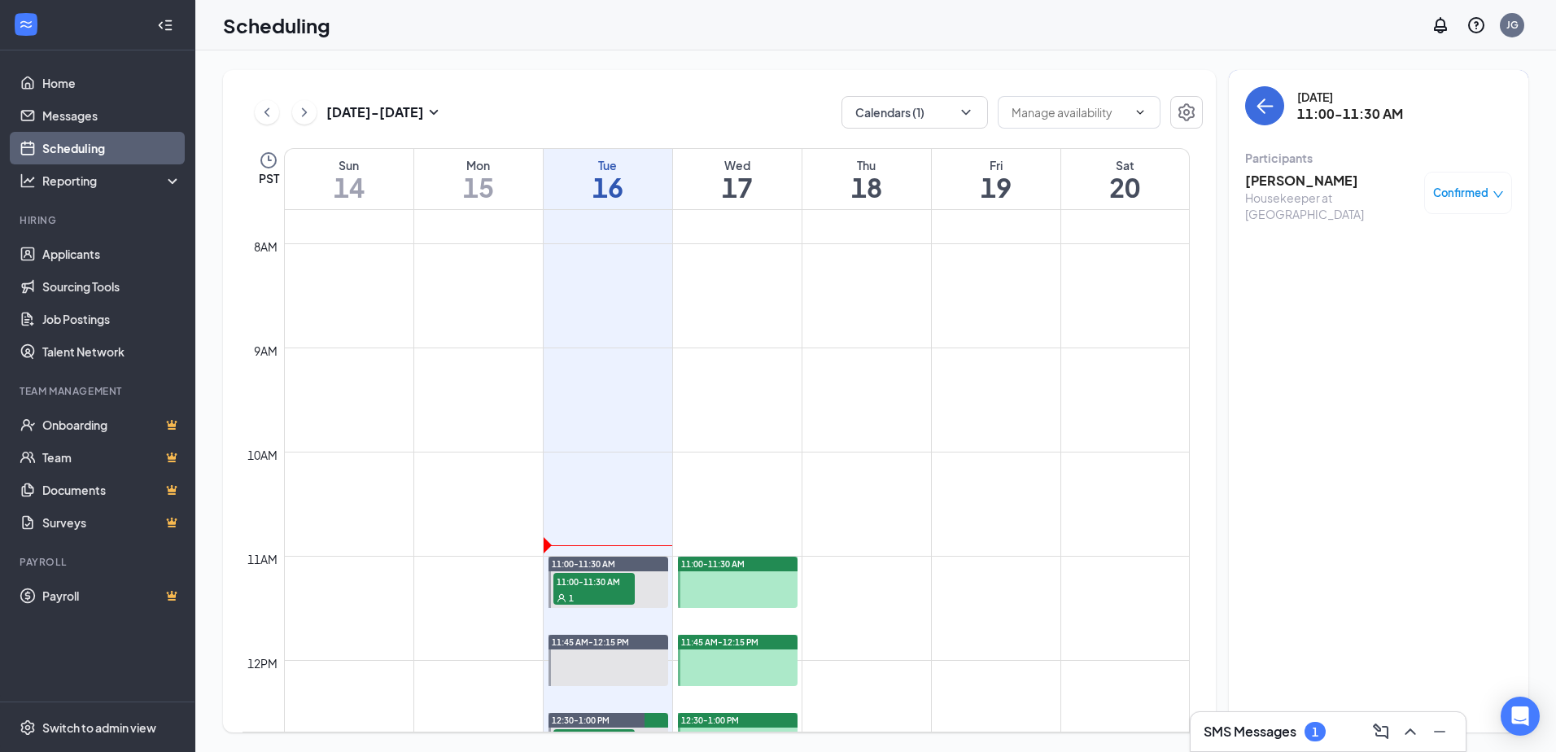
click at [1237, 736] on h3 "SMS Messages" at bounding box center [1249, 732] width 93 height 18
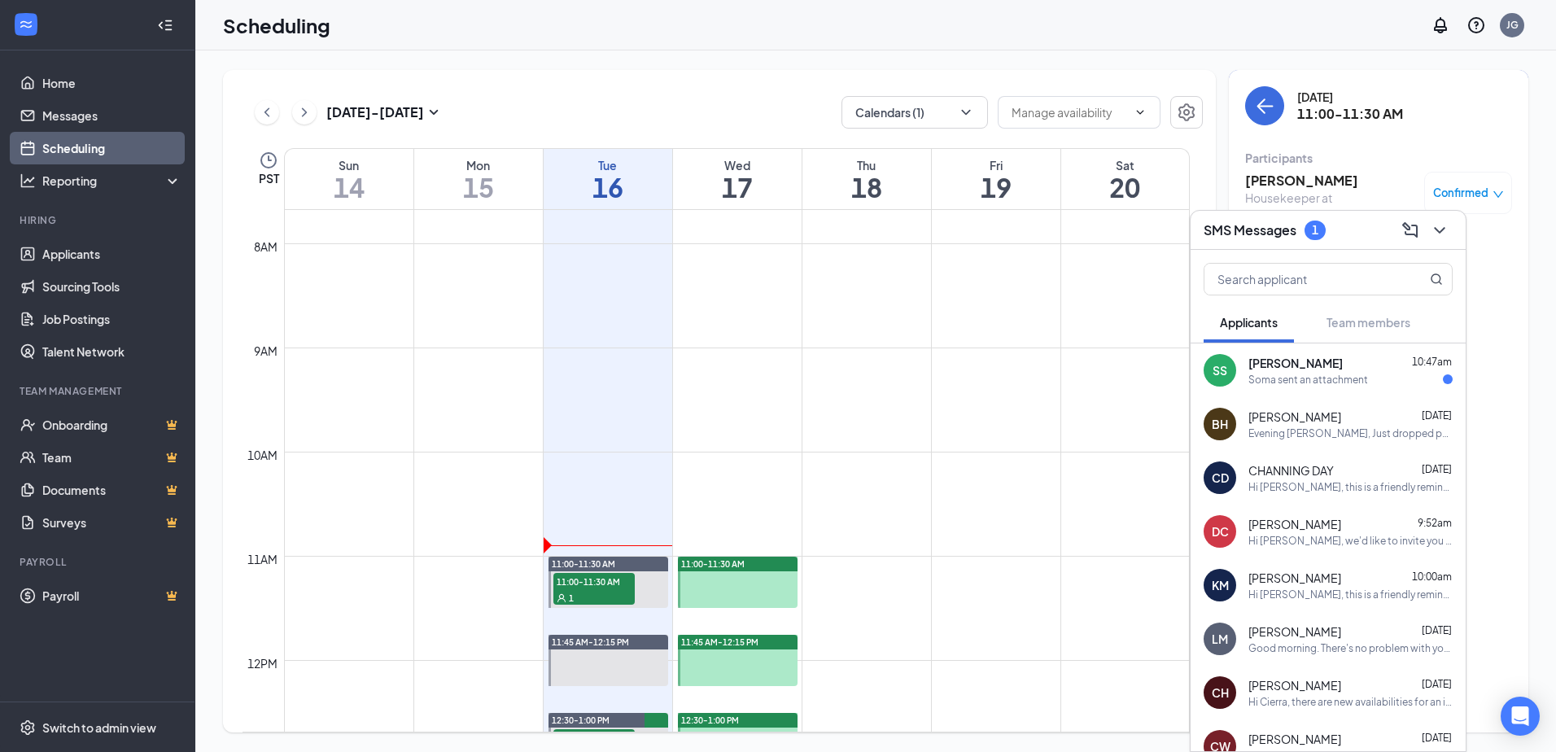
click at [1263, 380] on div "Soma sent an attachment" at bounding box center [1308, 380] width 120 height 14
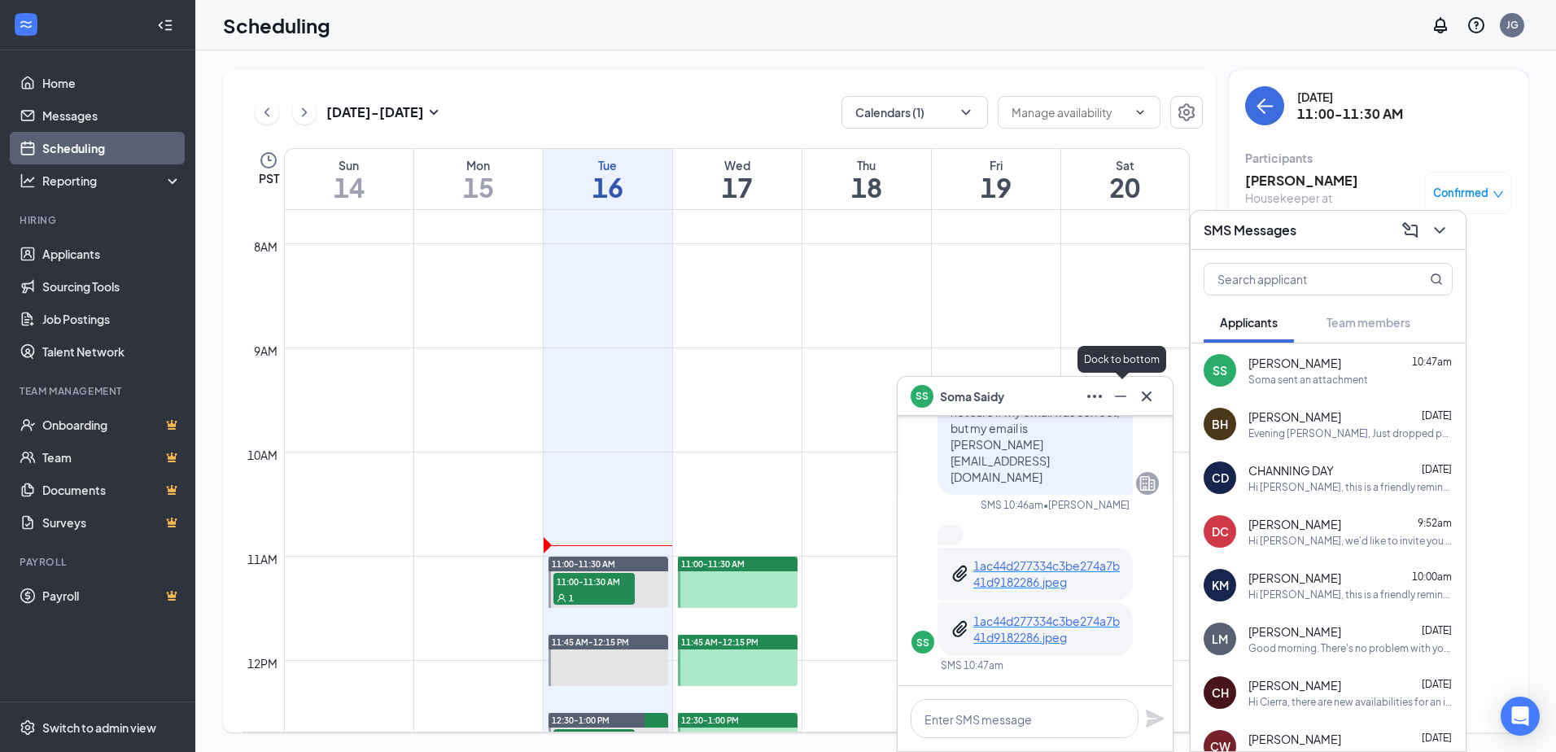
drag, startPoint x: 1126, startPoint y: 403, endPoint x: 1321, endPoint y: 160, distance: 311.4
click at [1129, 404] on icon "Minimize" at bounding box center [1121, 397] width 20 height 20
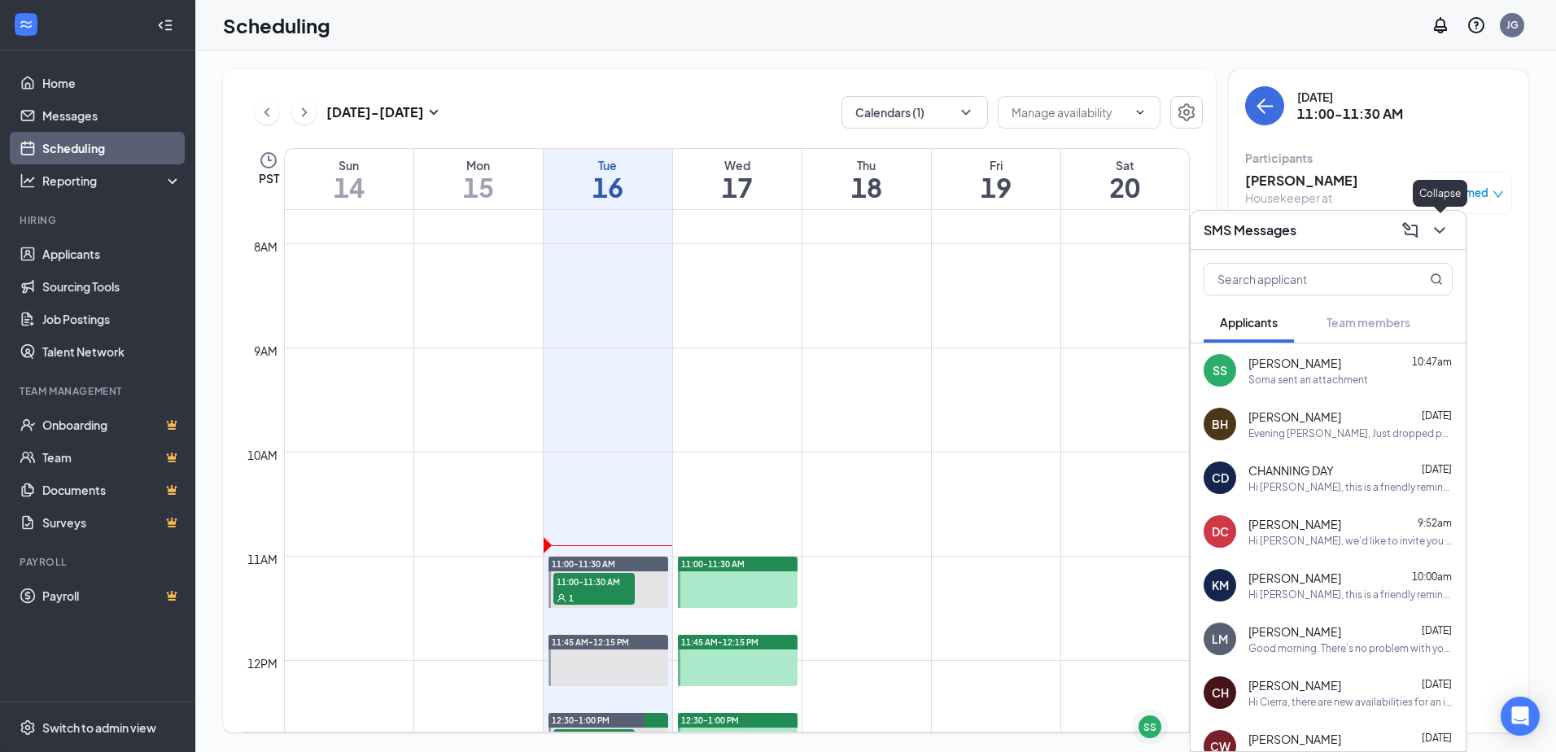
click at [1447, 234] on icon "ChevronDown" at bounding box center [1440, 231] width 20 height 20
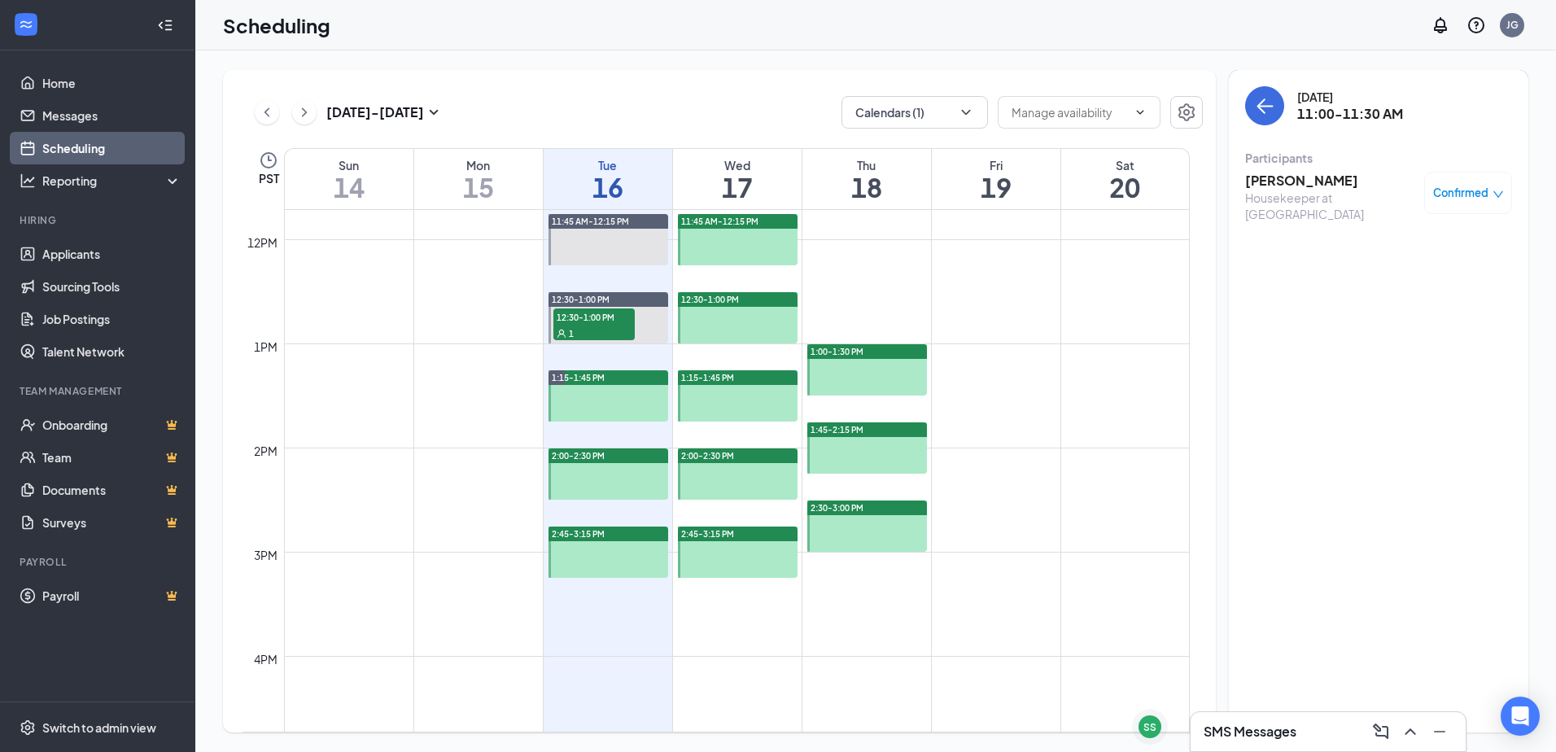
scroll to position [963, 0]
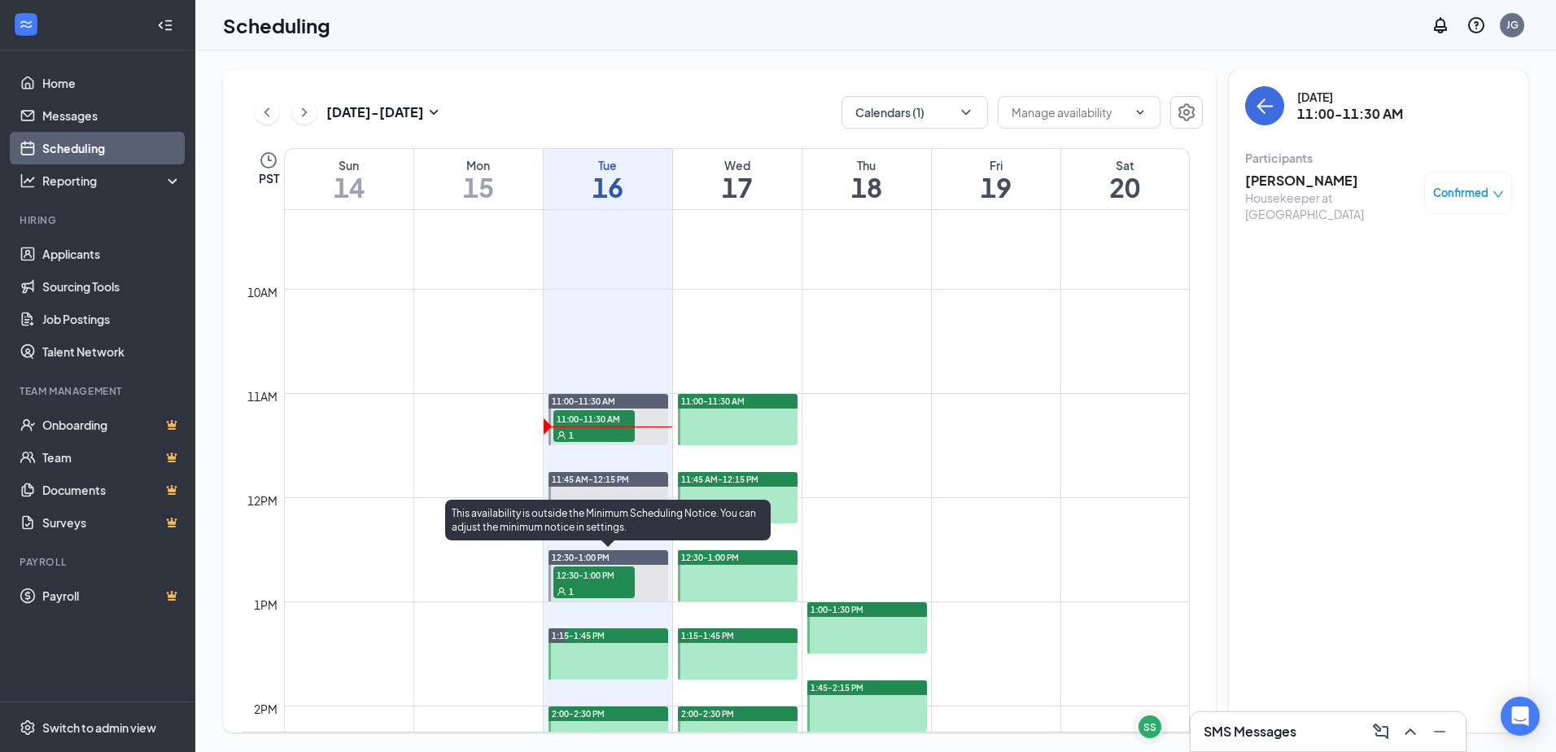
drag, startPoint x: 610, startPoint y: 585, endPoint x: 548, endPoint y: 467, distance: 133.2
click at [610, 585] on div "1" at bounding box center [593, 591] width 81 height 16
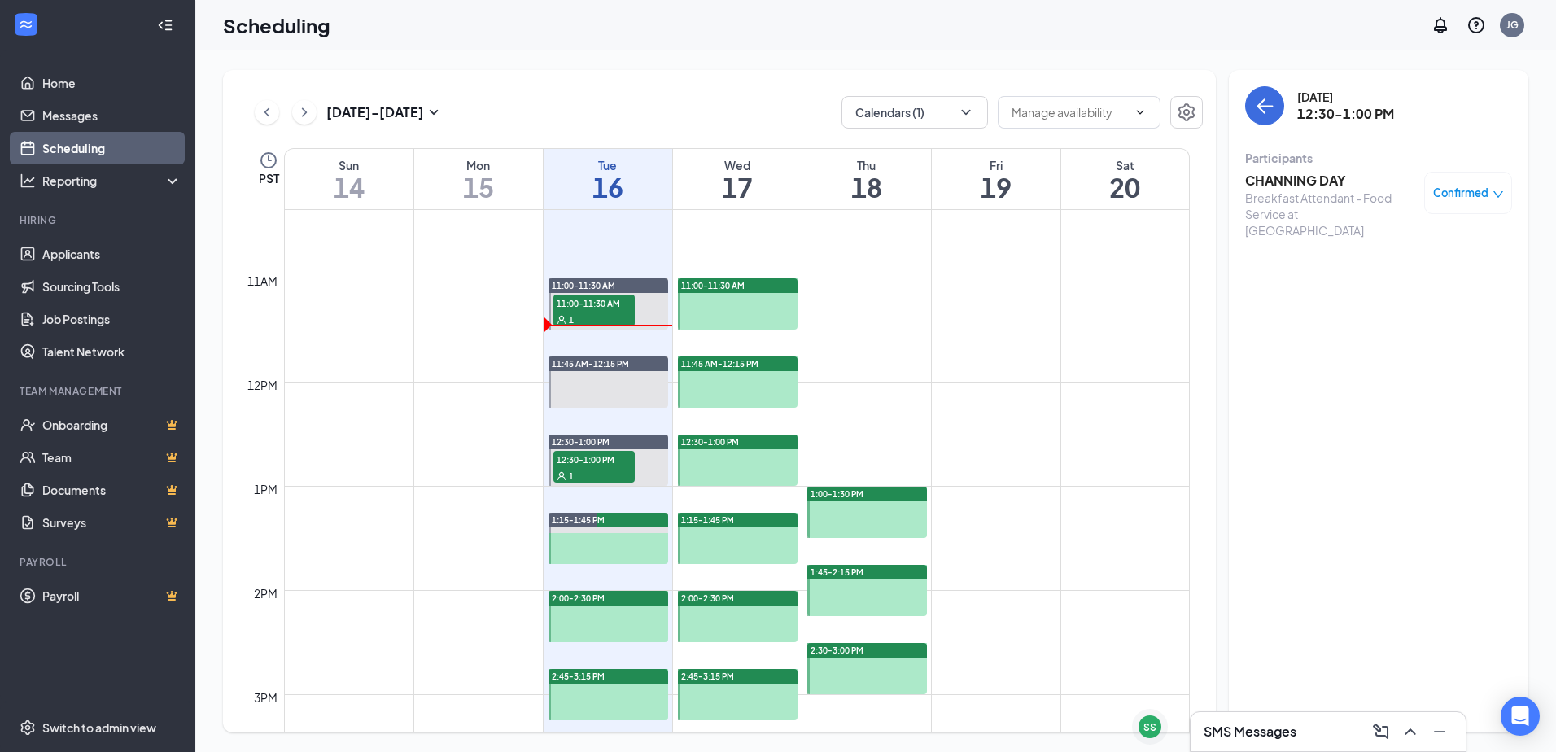
scroll to position [1044, 0]
